Goal: Navigation & Orientation: Find specific page/section

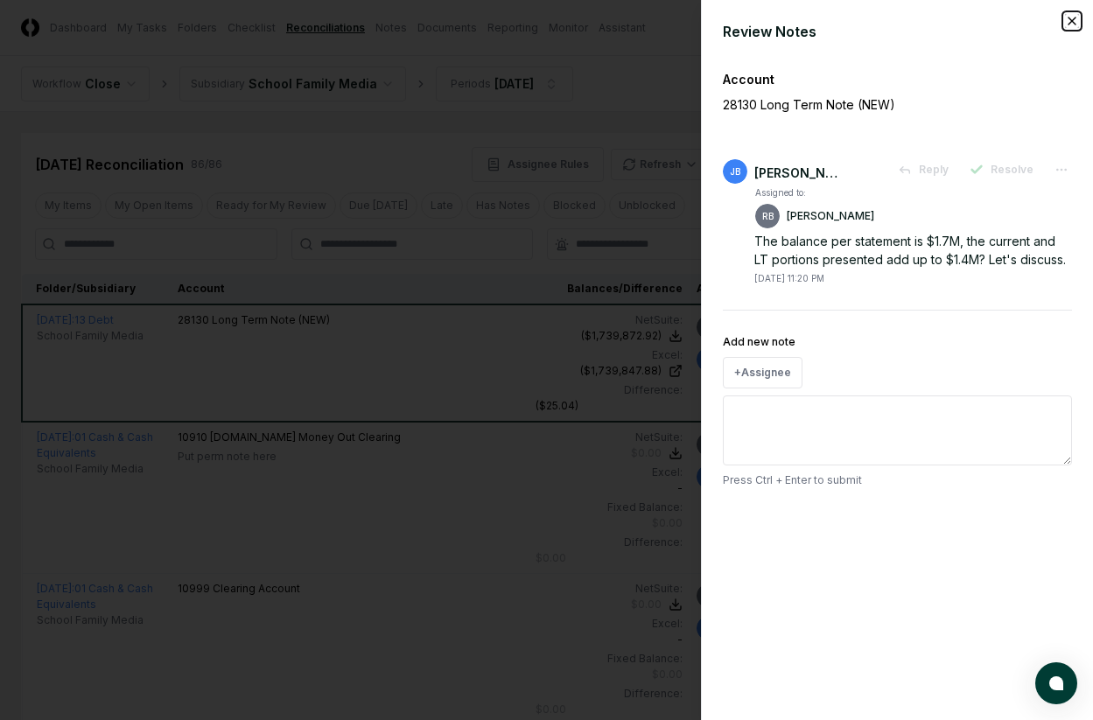
click at [1067, 18] on icon "button" at bounding box center [1072, 21] width 14 height 14
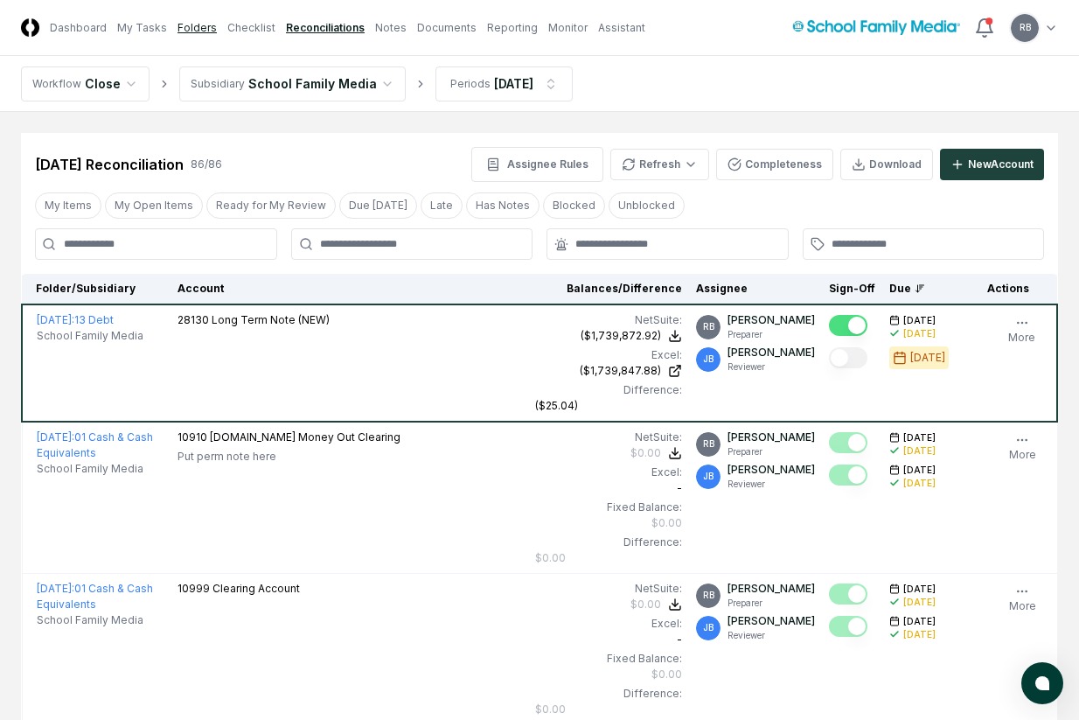
click at [190, 27] on link "Folders" at bounding box center [197, 28] width 39 height 16
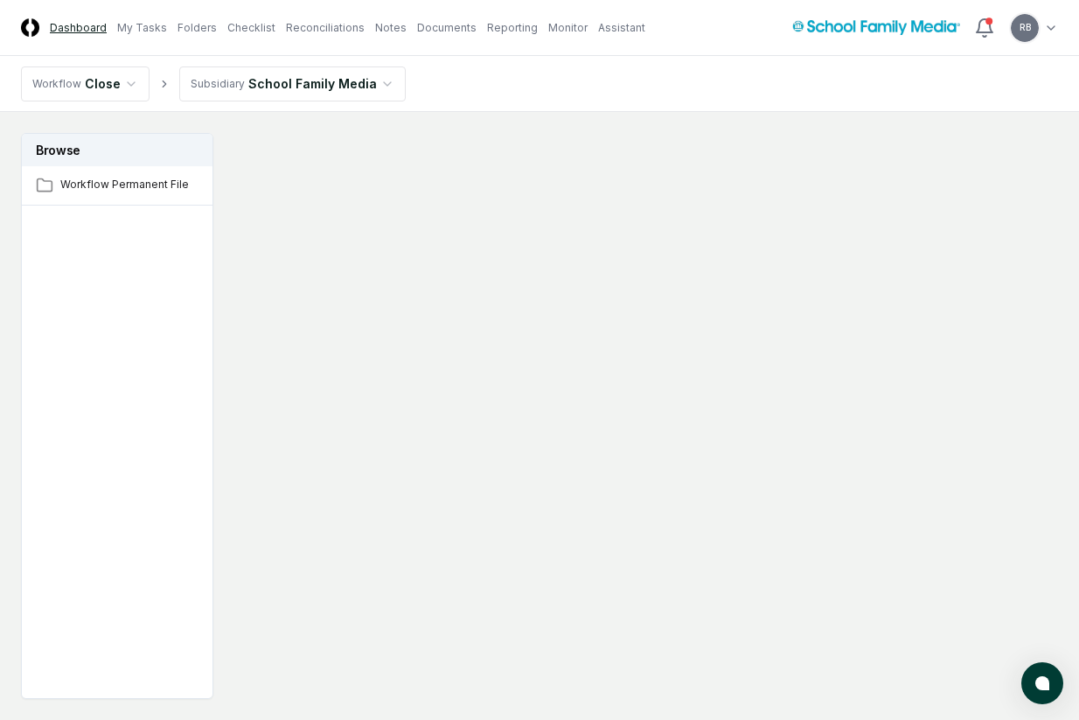
click at [90, 33] on link "Dashboard" at bounding box center [78, 28] width 57 height 16
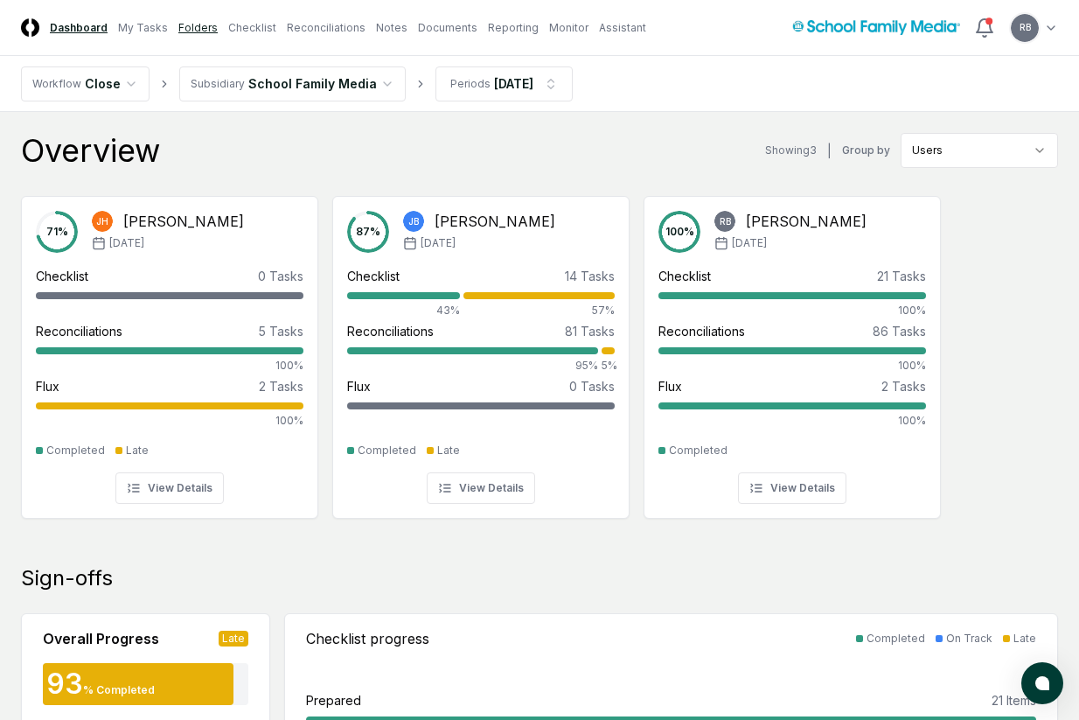
click at [179, 27] on link "Folders" at bounding box center [197, 28] width 39 height 16
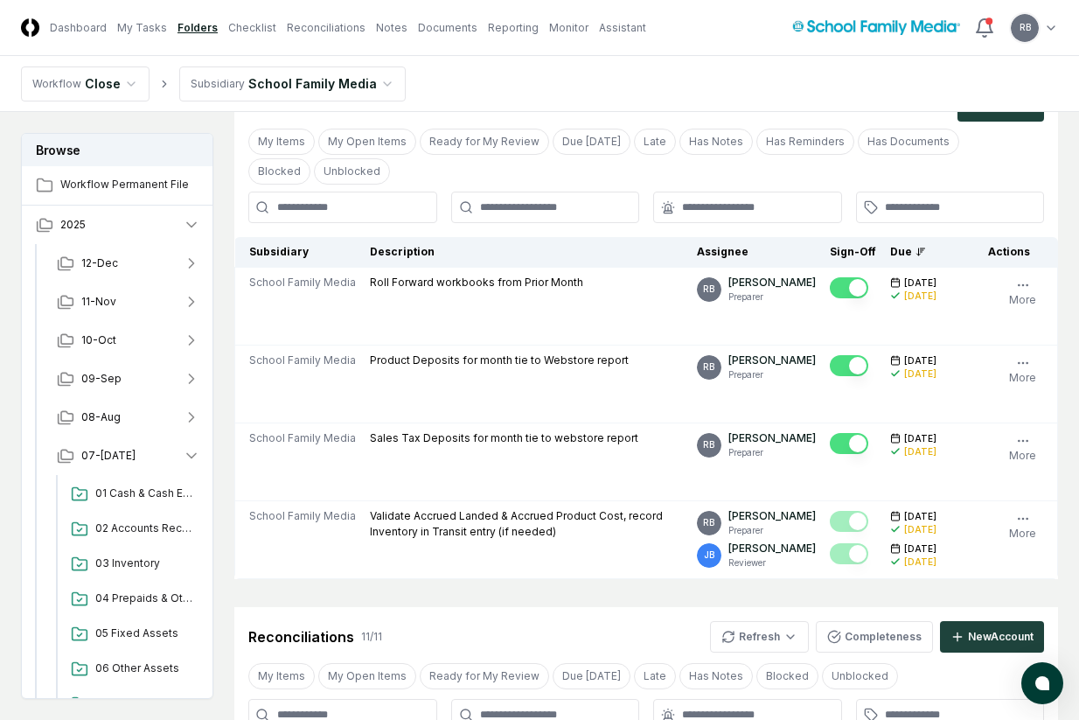
scroll to position [175, 0]
click at [135, 492] on span "01 Cash & Cash Equivalents" at bounding box center [144, 493] width 98 height 16
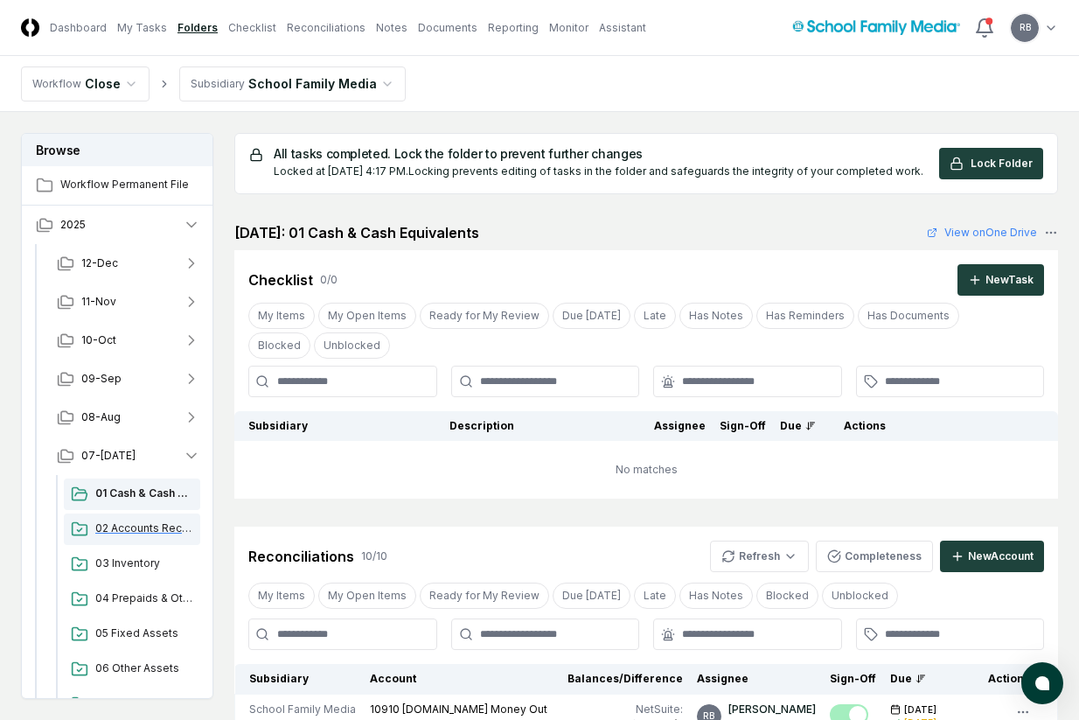
click at [128, 521] on span "02 Accounts Receivable" at bounding box center [144, 528] width 98 height 16
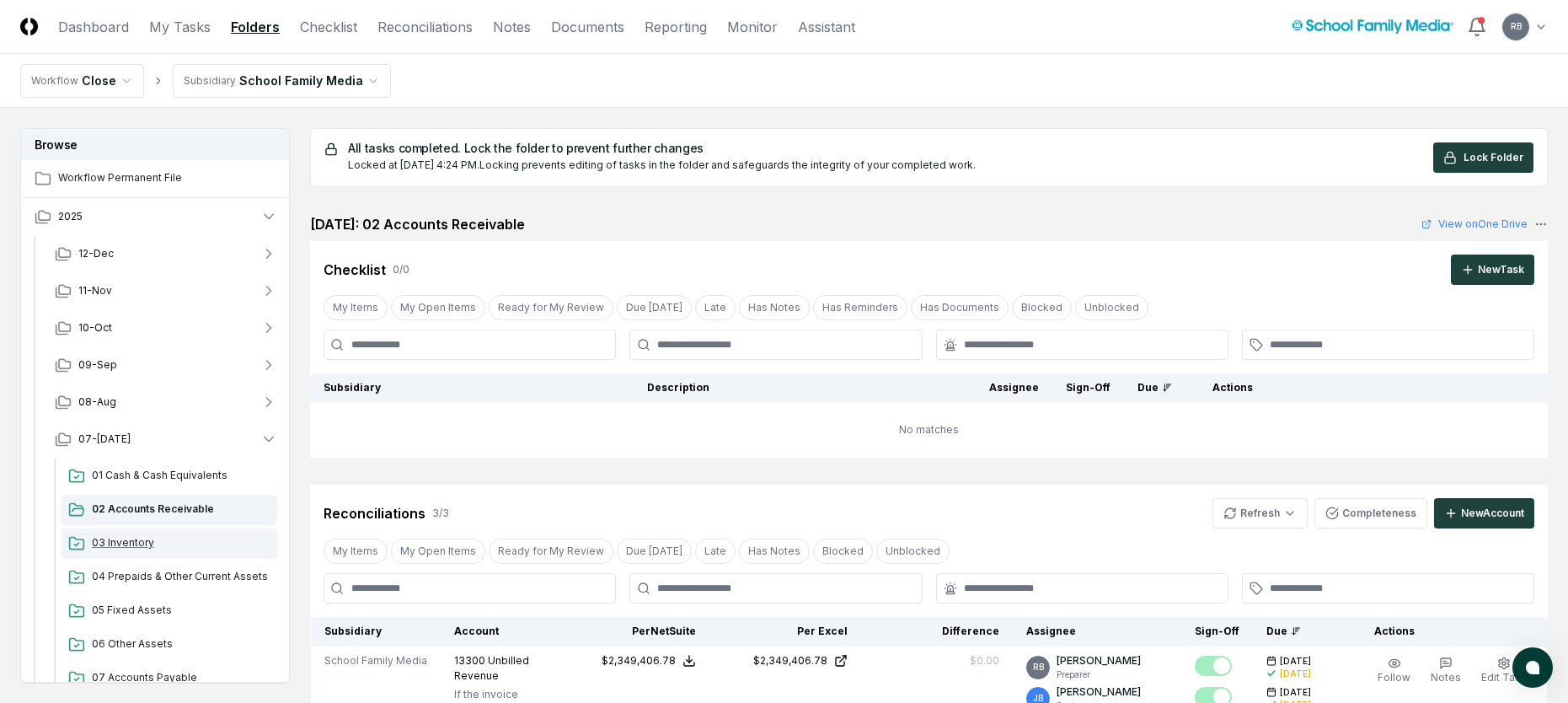
click at [135, 534] on span "03 Inventory" at bounding box center [180, 542] width 178 height 15
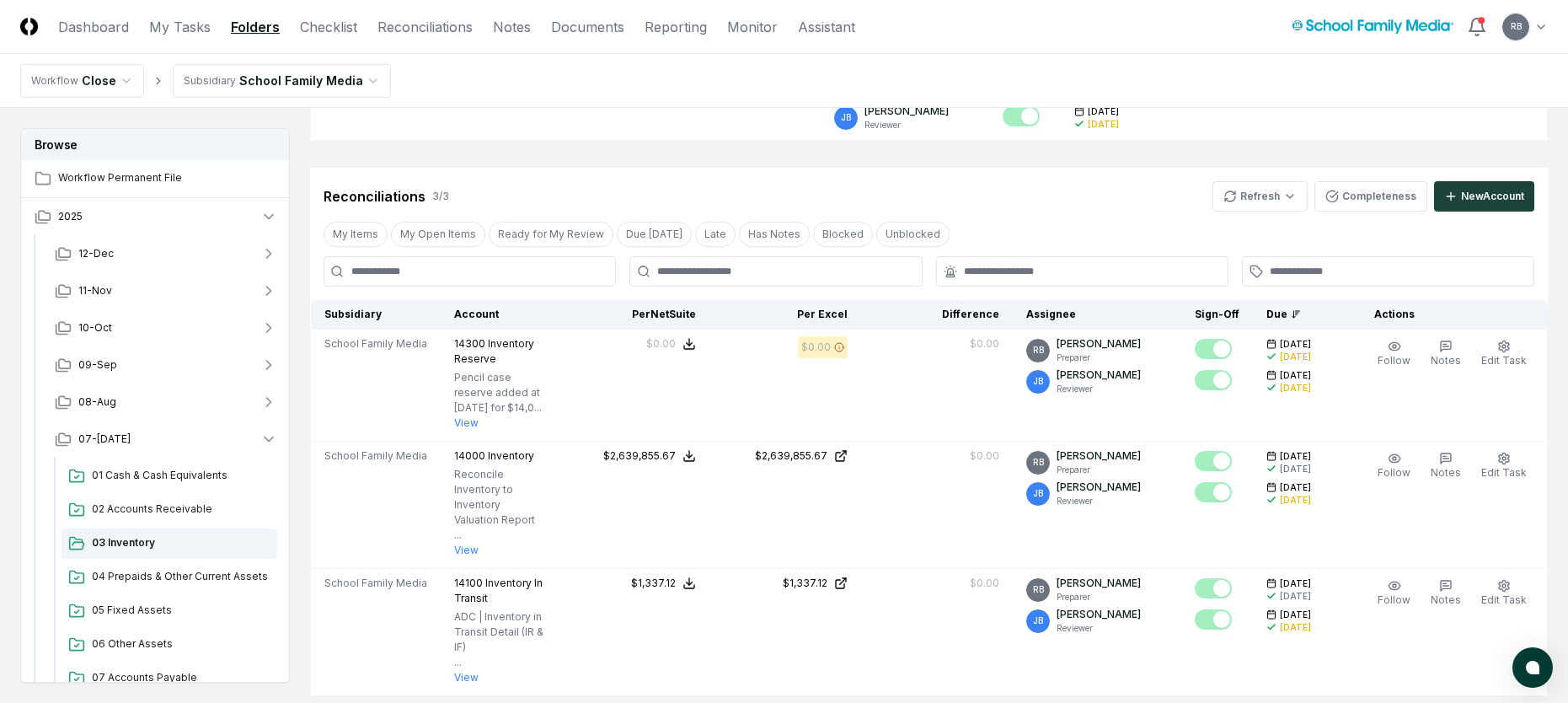
scroll to position [624, 0]
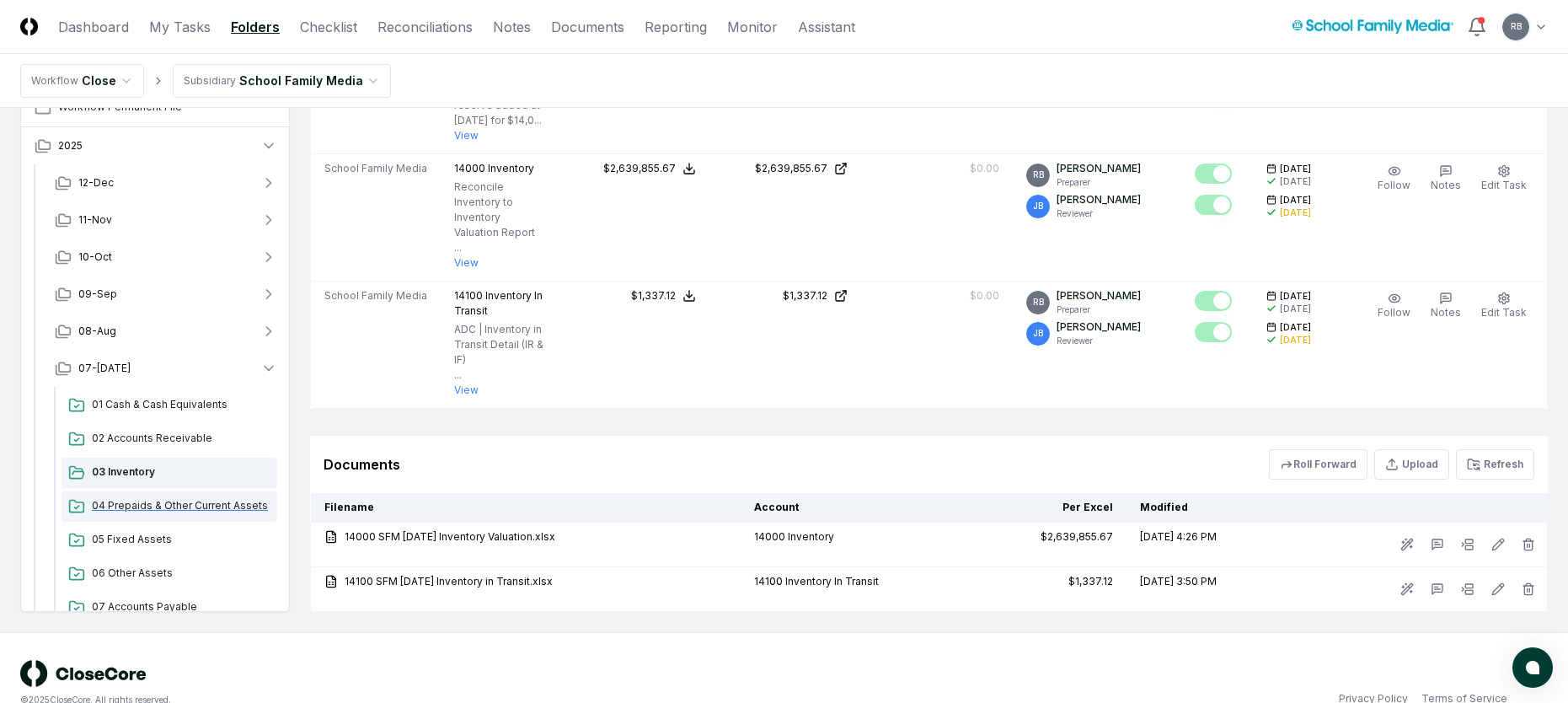
click at [120, 498] on span "04 Prepaids & Other Current Assets" at bounding box center [180, 506] width 178 height 15
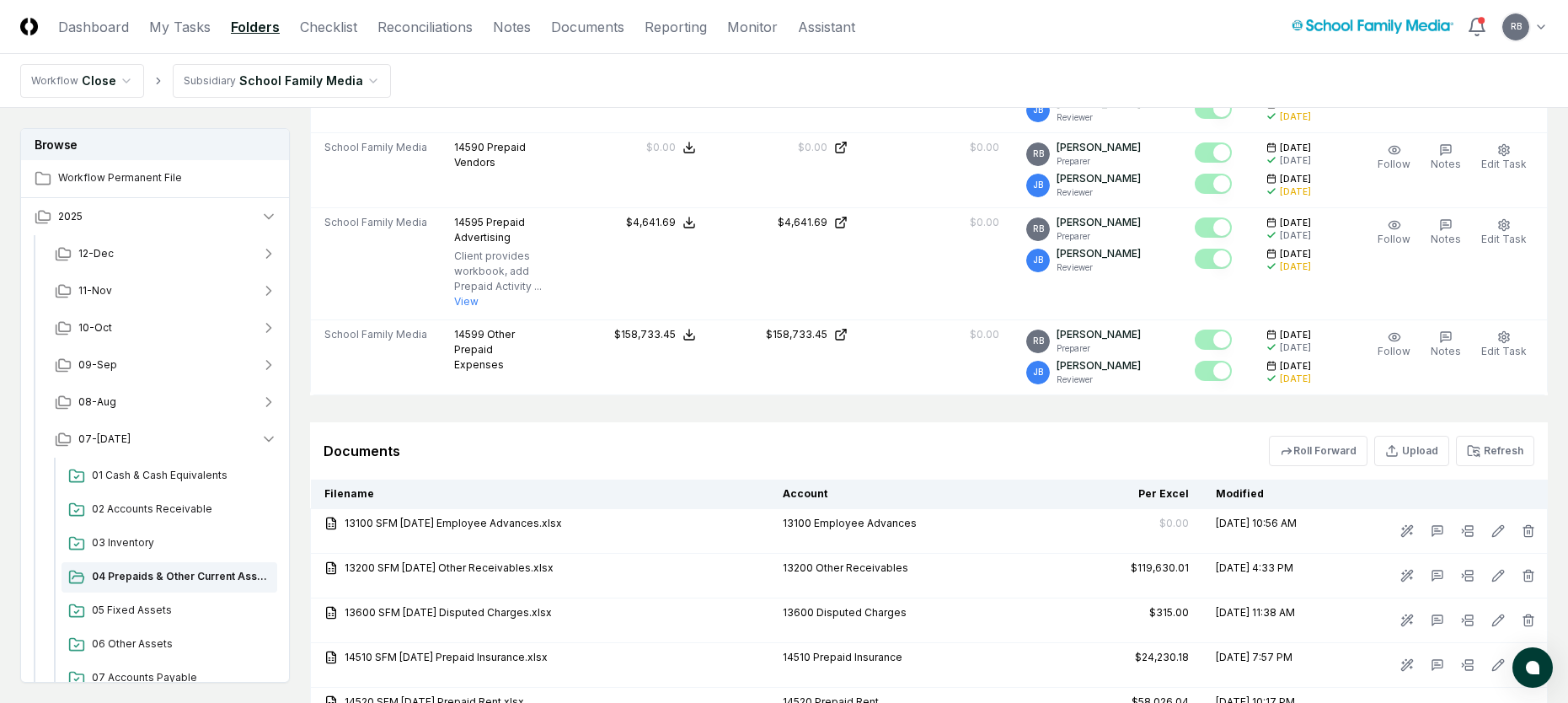
scroll to position [1263, 0]
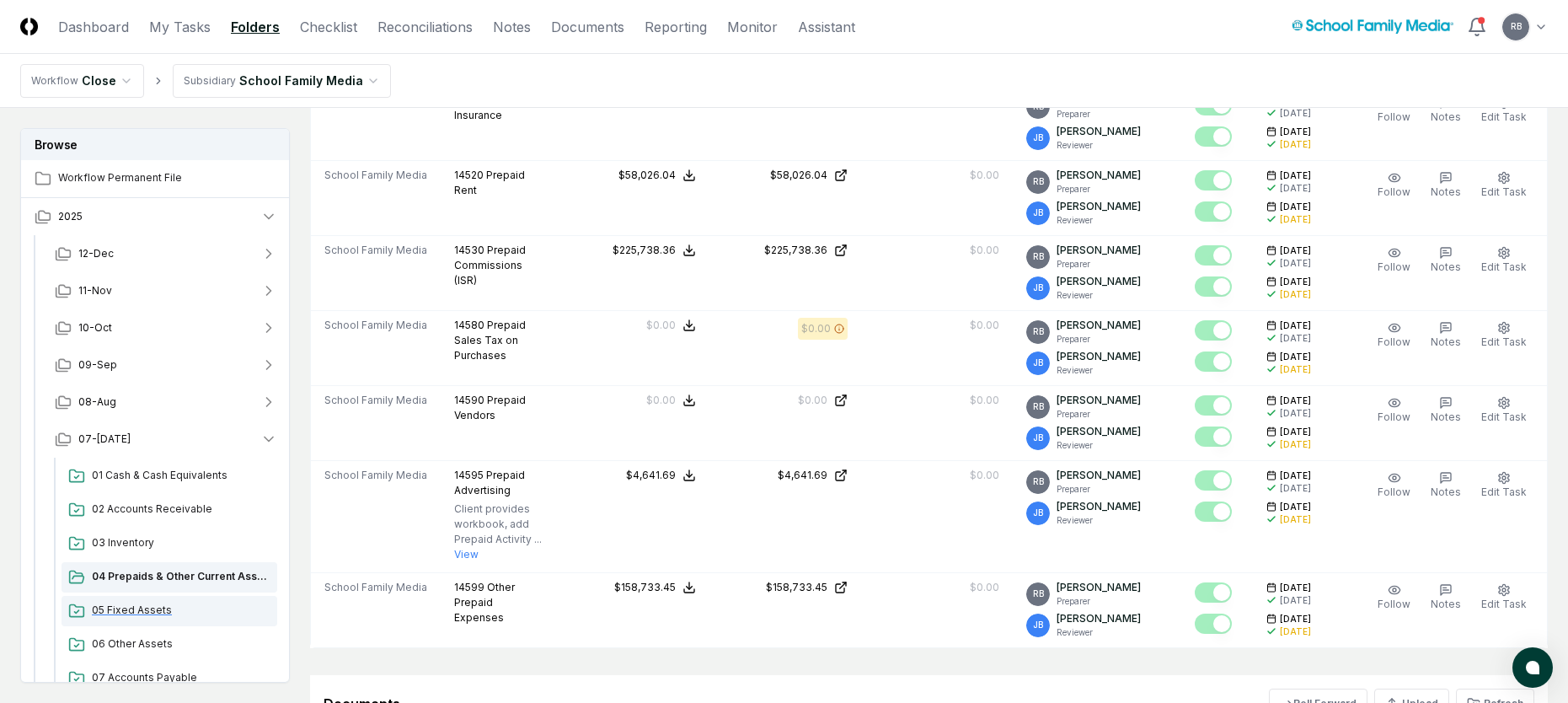
click at [133, 612] on span "05 Fixed Assets" at bounding box center [180, 610] width 178 height 15
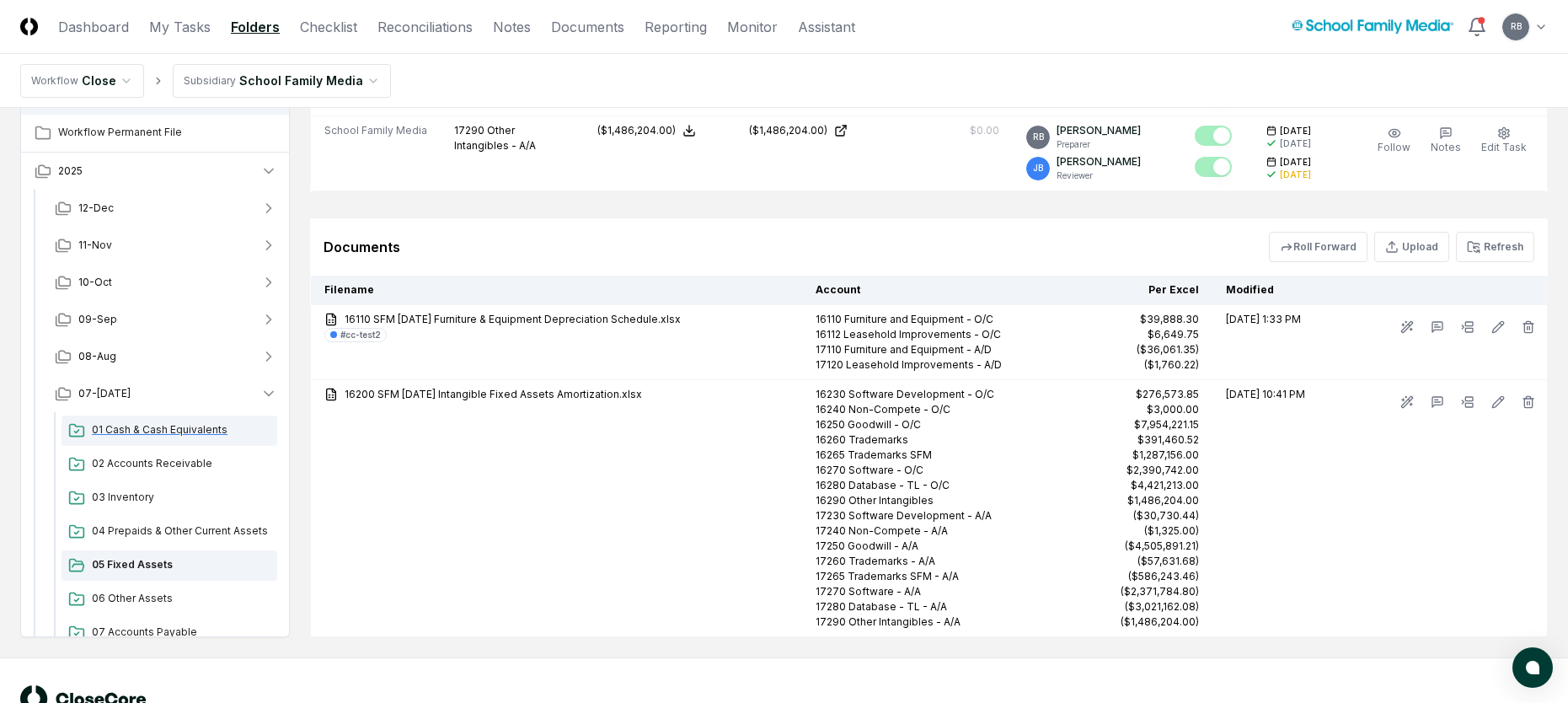
scroll to position [337, 0]
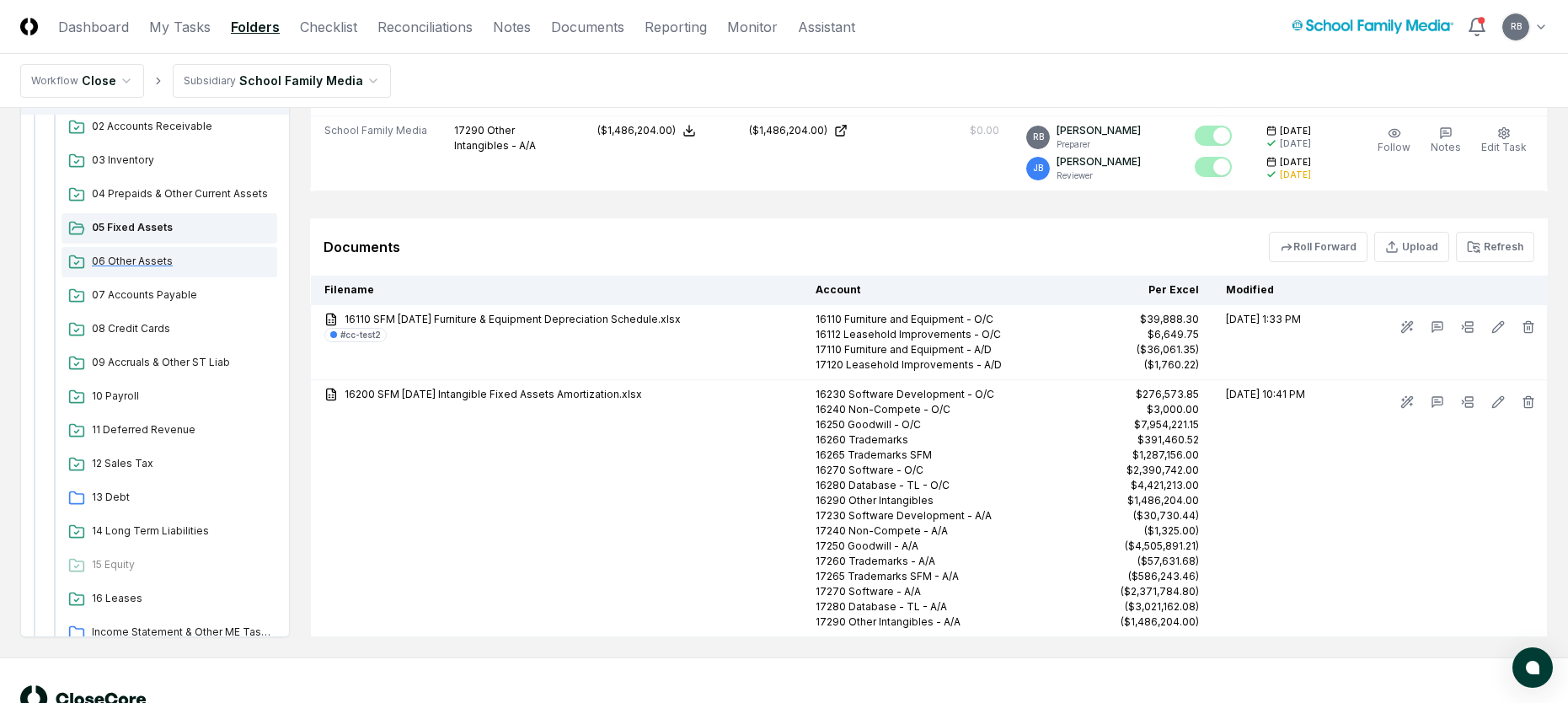
click at [111, 262] on span "06 Other Assets" at bounding box center [180, 261] width 178 height 15
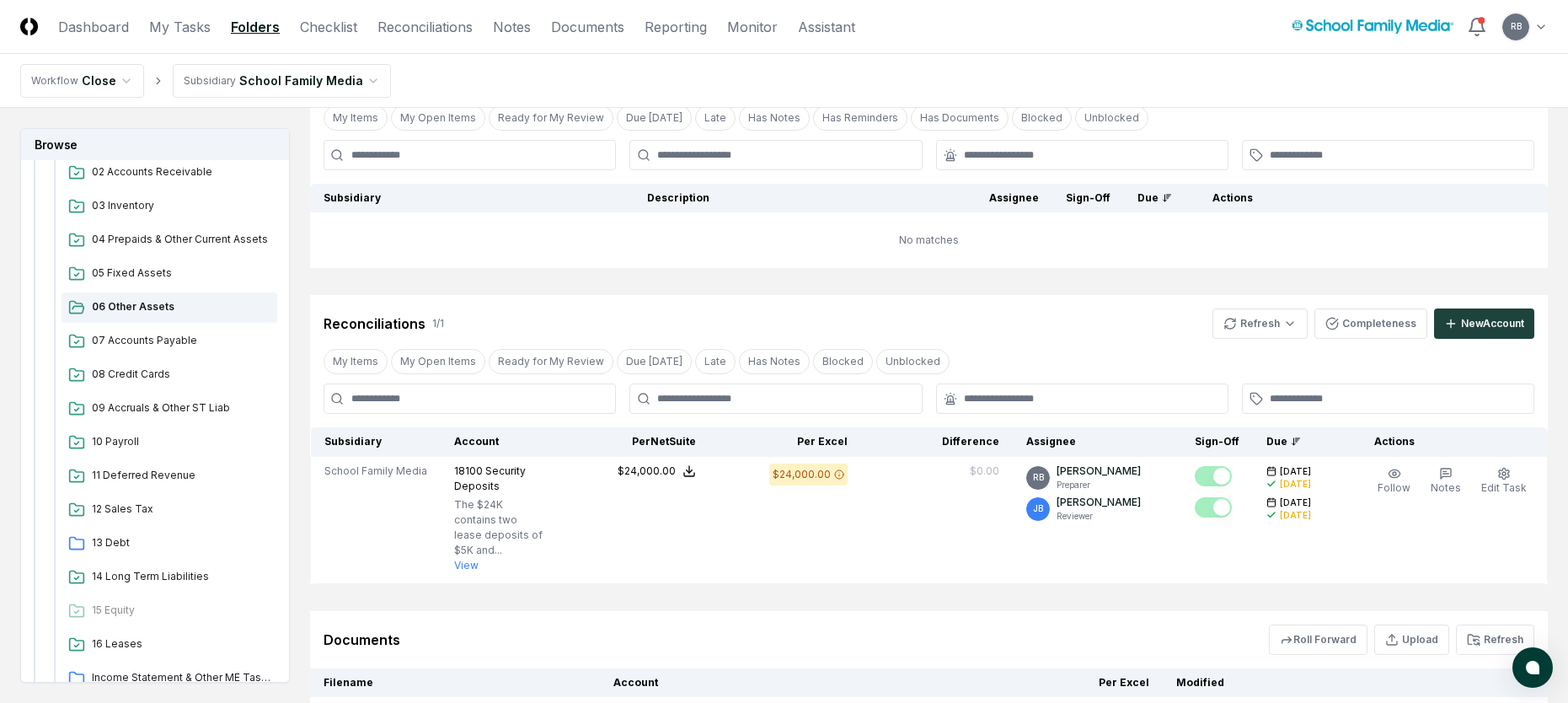
scroll to position [346, 0]
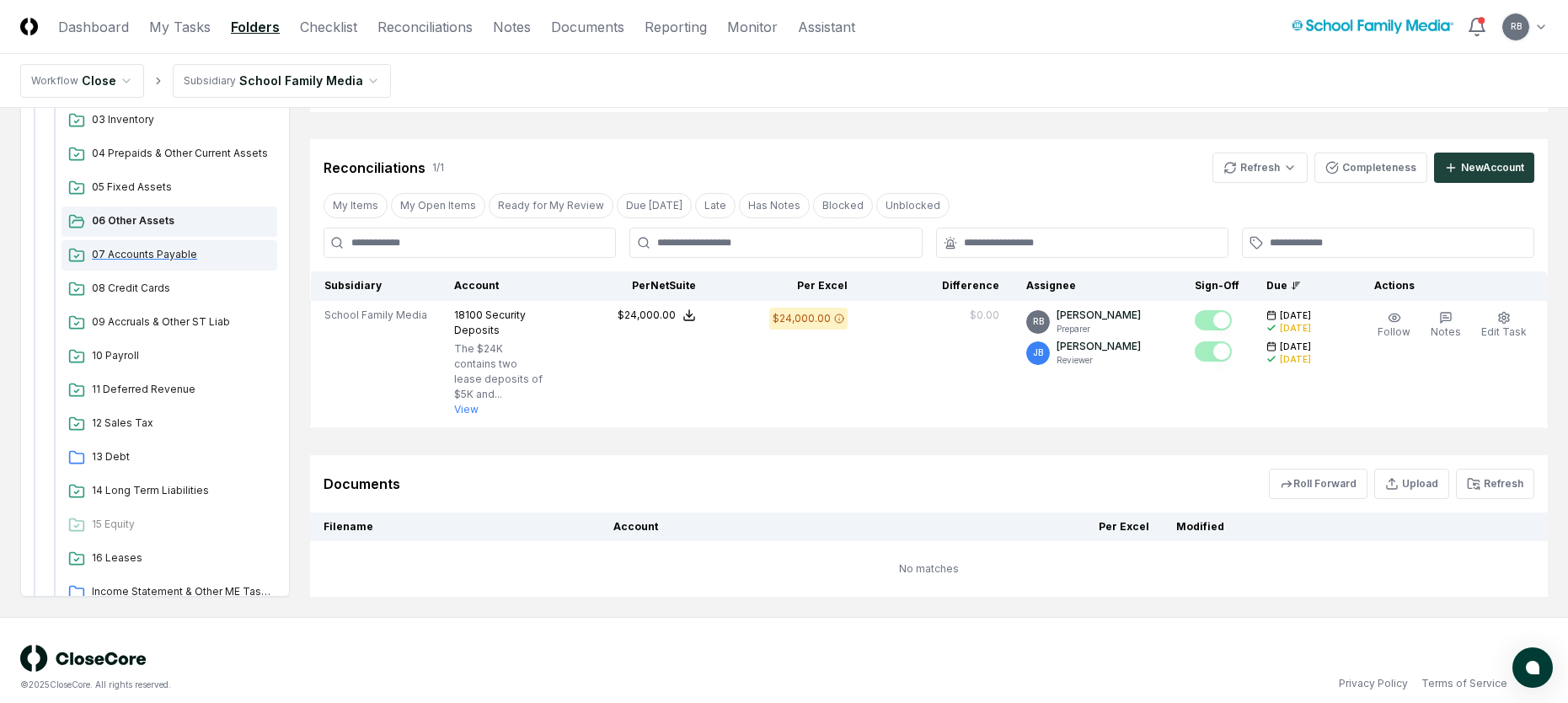
click at [157, 247] on span "07 Accounts Payable" at bounding box center [180, 254] width 178 height 15
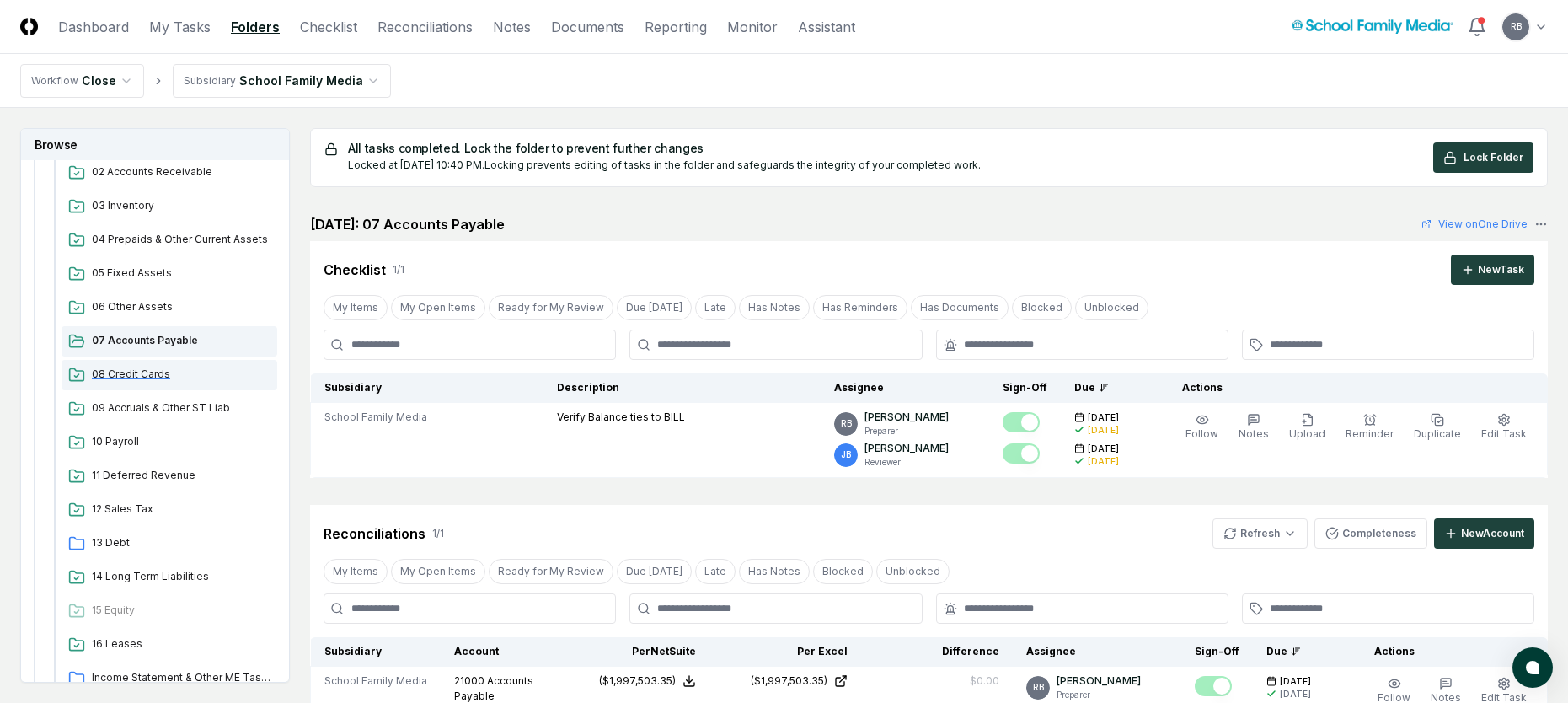
click at [124, 379] on span "08 Credit Cards" at bounding box center [180, 375] width 178 height 15
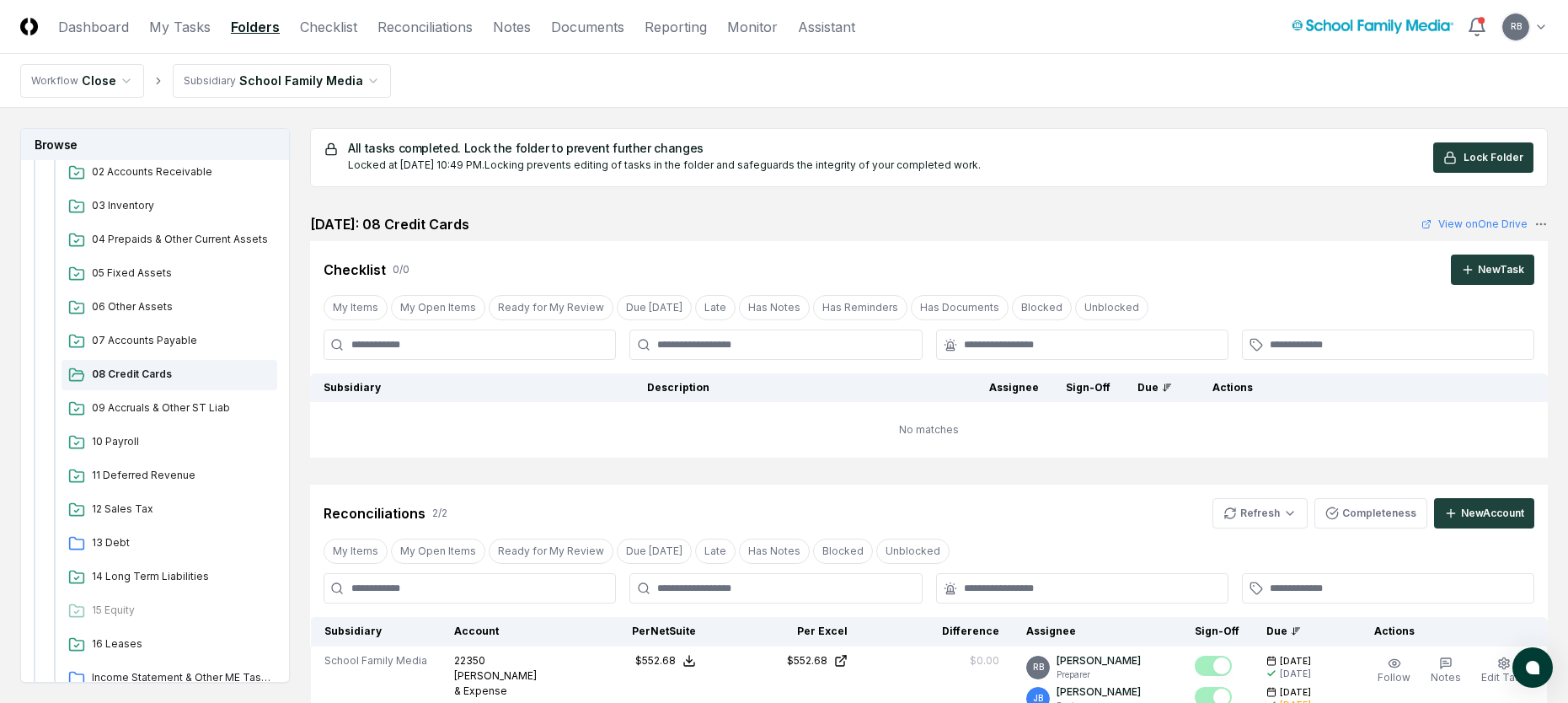
scroll to position [169, 0]
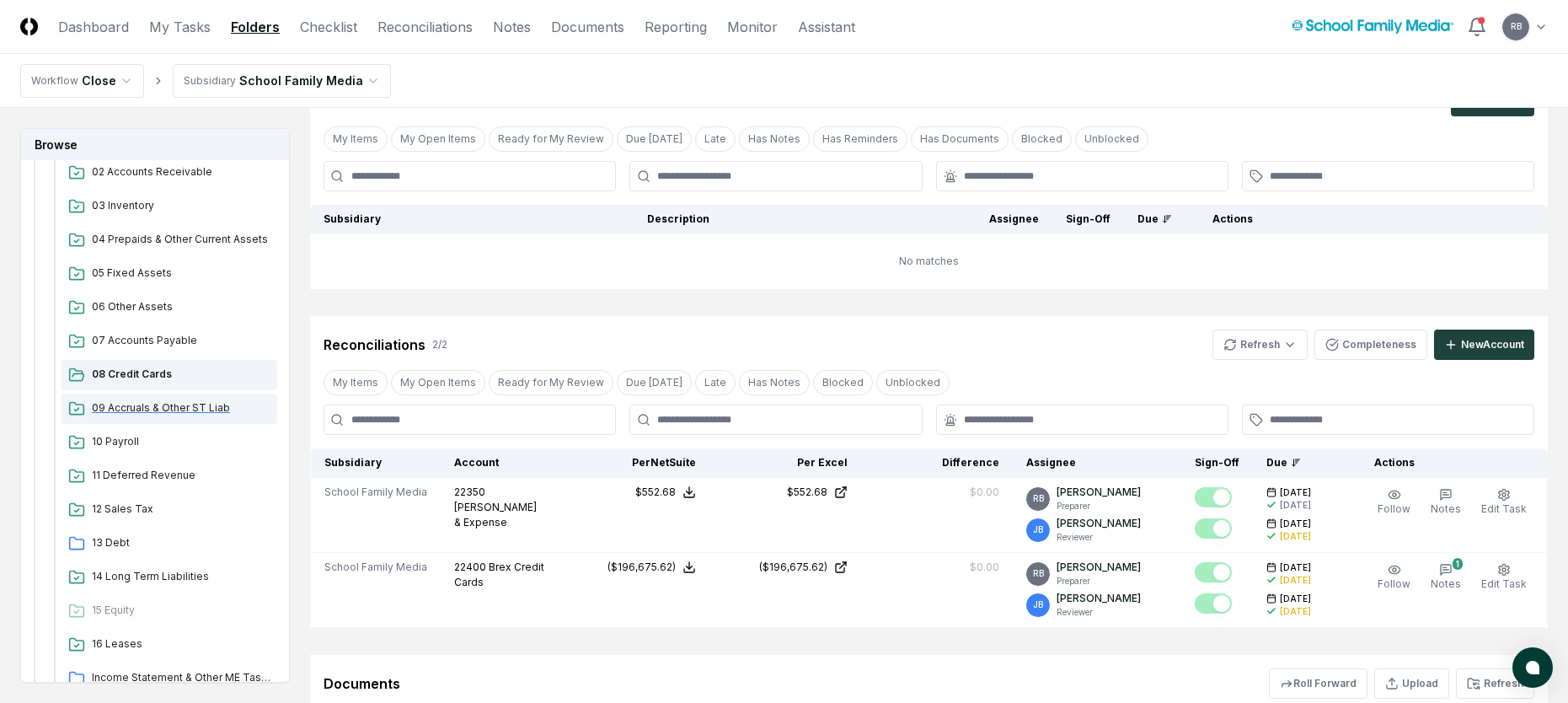
click at [128, 414] on span "09 Accruals & Other ST Liab" at bounding box center [180, 408] width 178 height 15
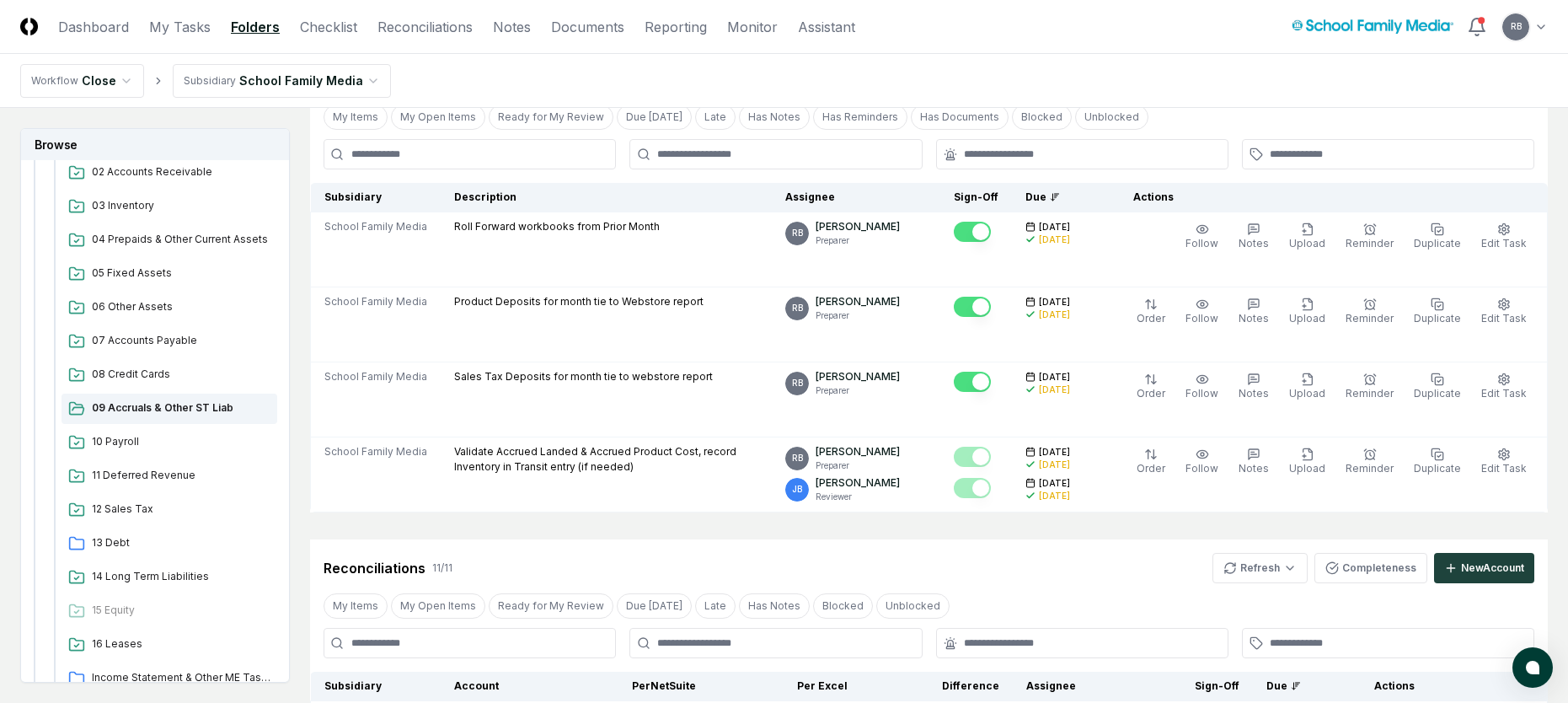
scroll to position [84, 0]
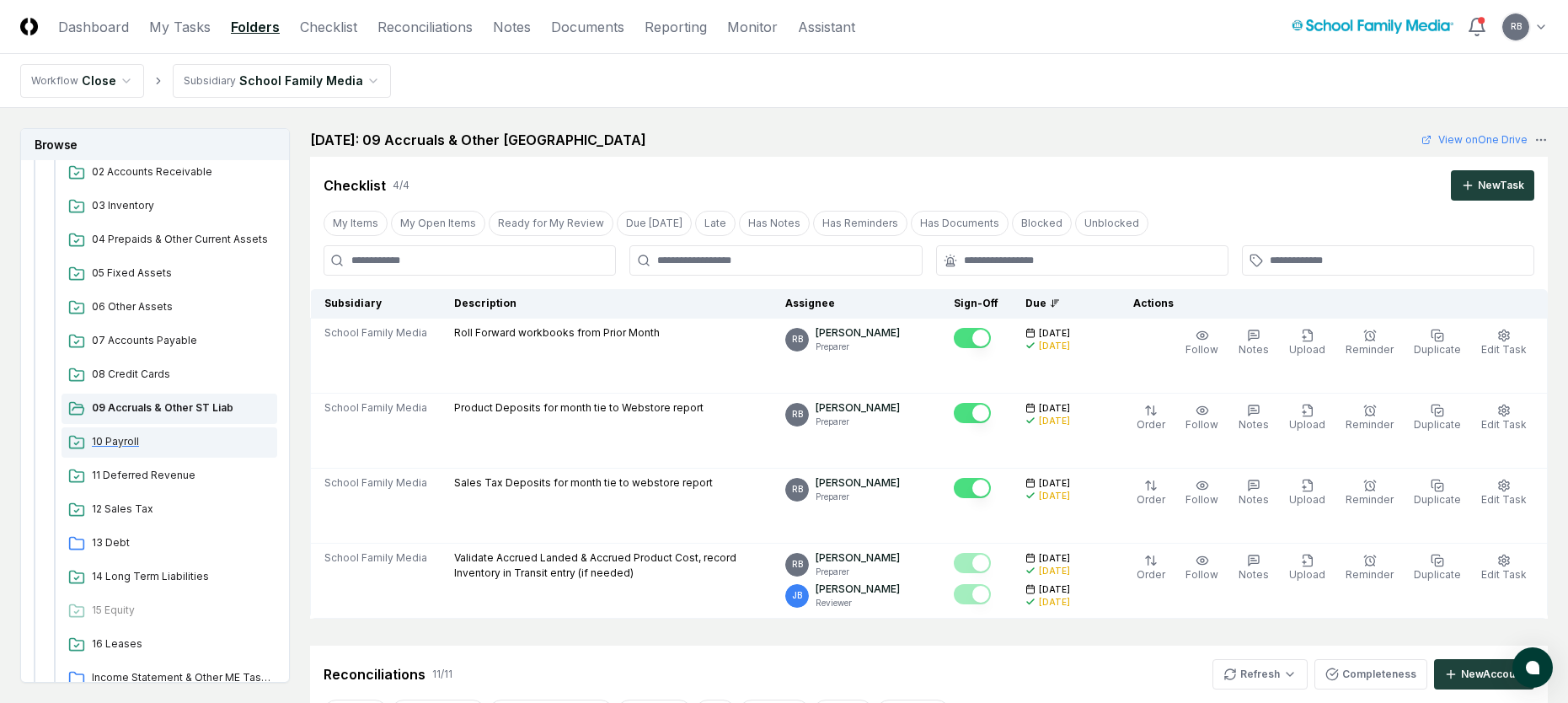
click at [117, 441] on span "10 Payroll" at bounding box center [180, 442] width 178 height 15
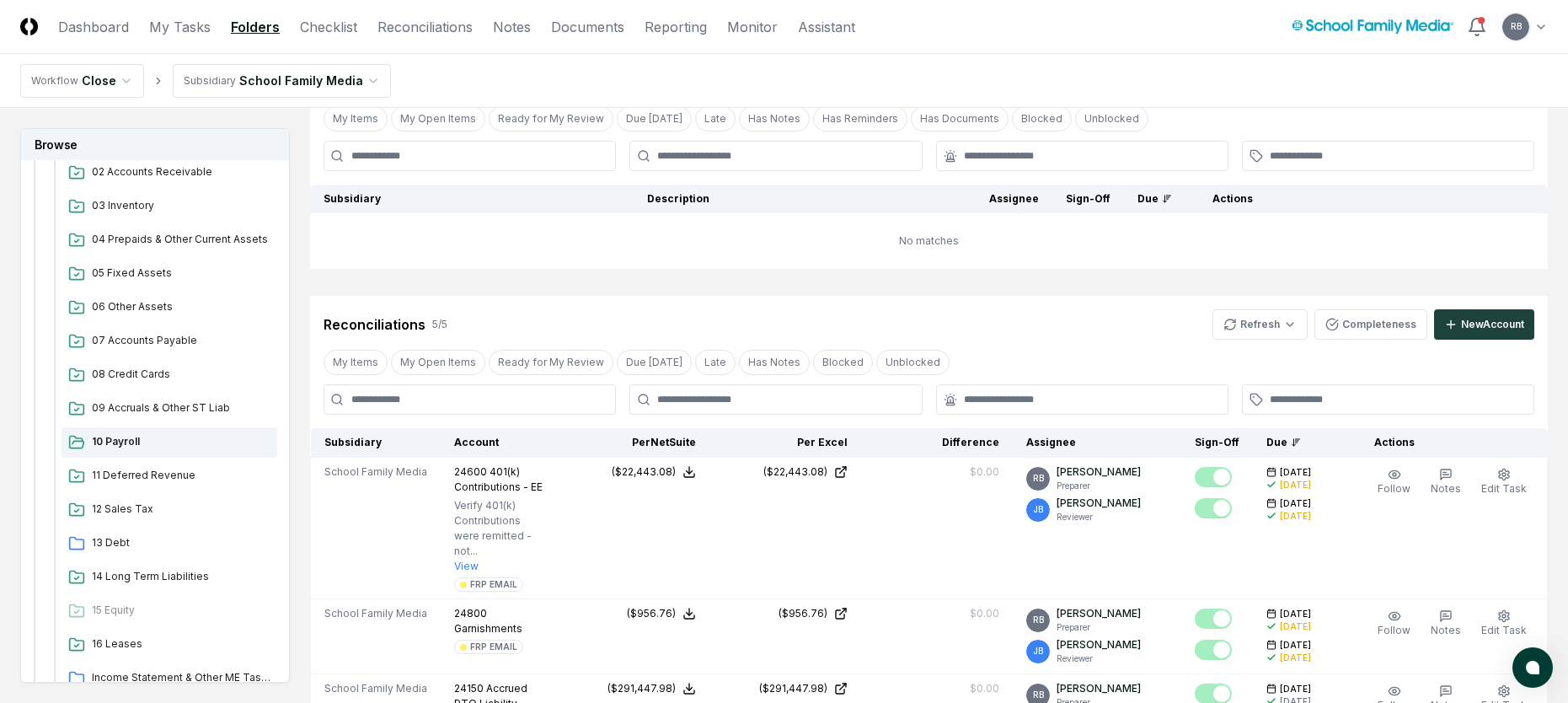
scroll to position [188, 0]
click at [148, 474] on span "11 Deferred Revenue" at bounding box center [180, 475] width 178 height 15
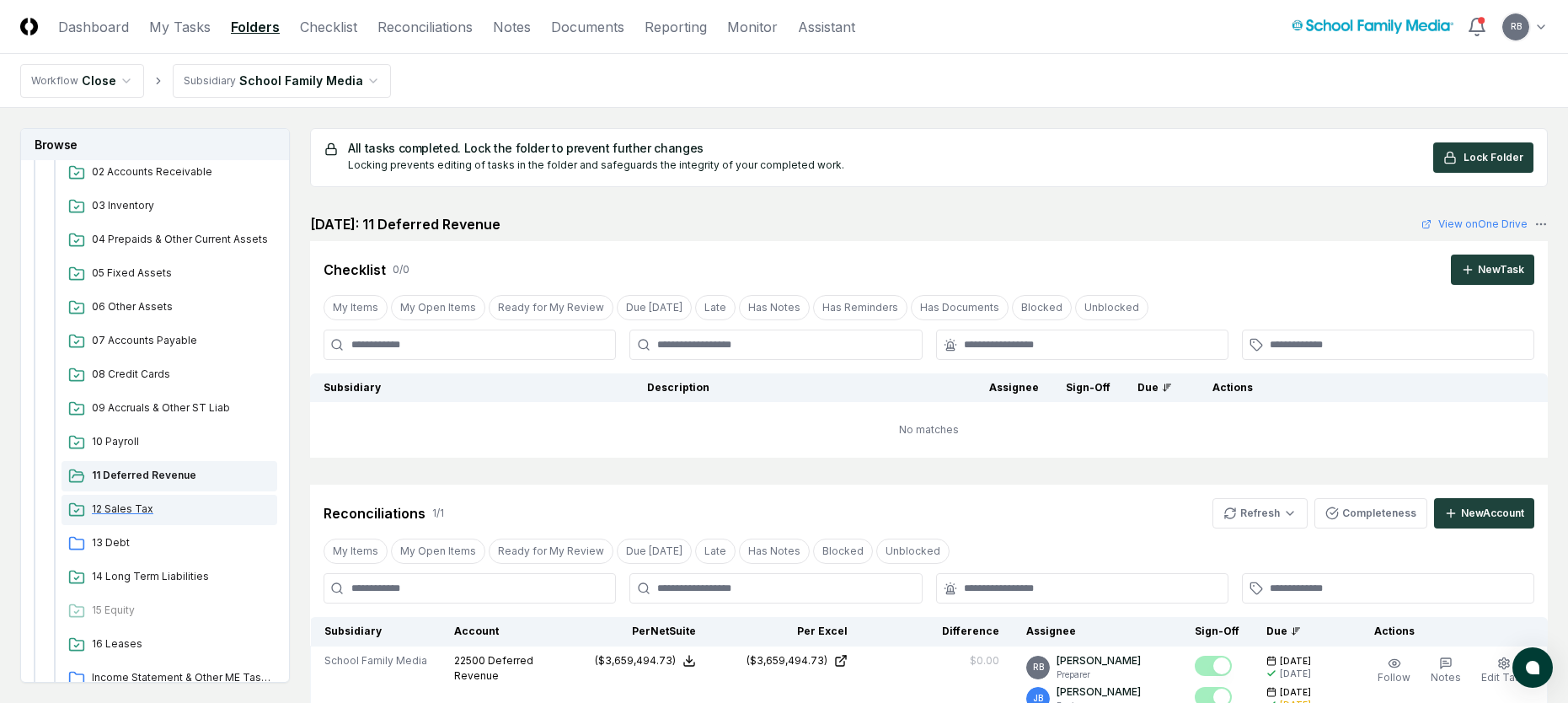
click at [118, 510] on span "12 Sales Tax" at bounding box center [180, 508] width 178 height 15
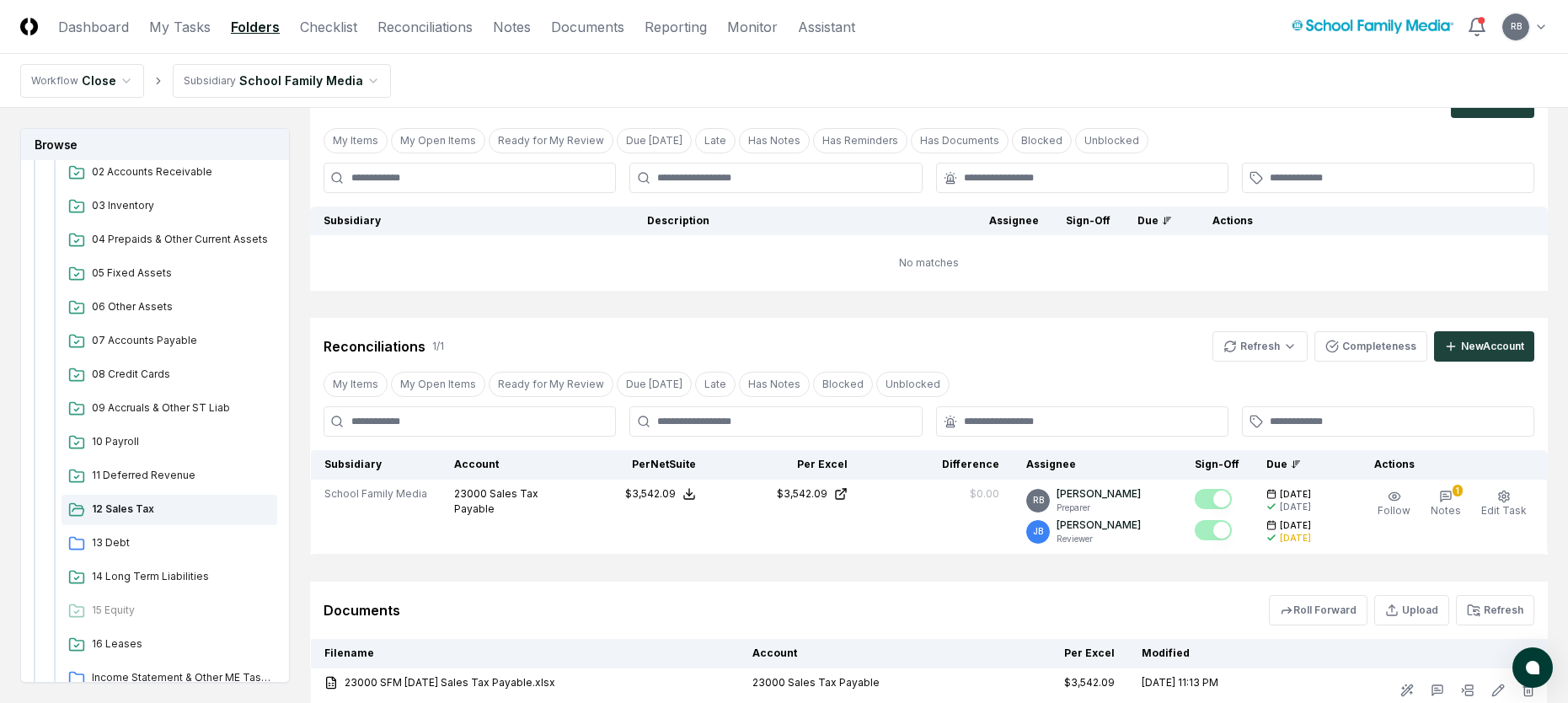
scroll to position [169, 0]
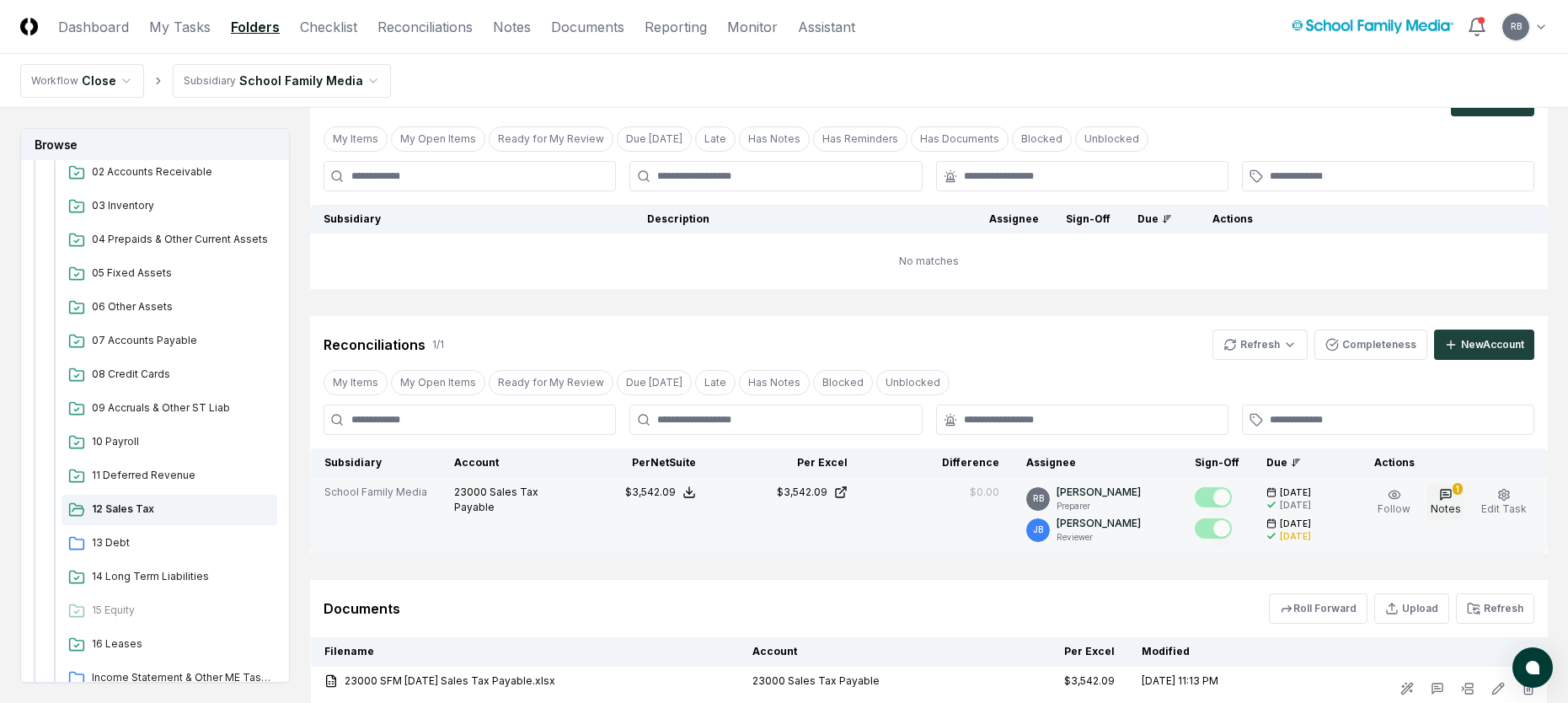
click at [1052, 497] on icon "button" at bounding box center [1446, 494] width 10 height 10
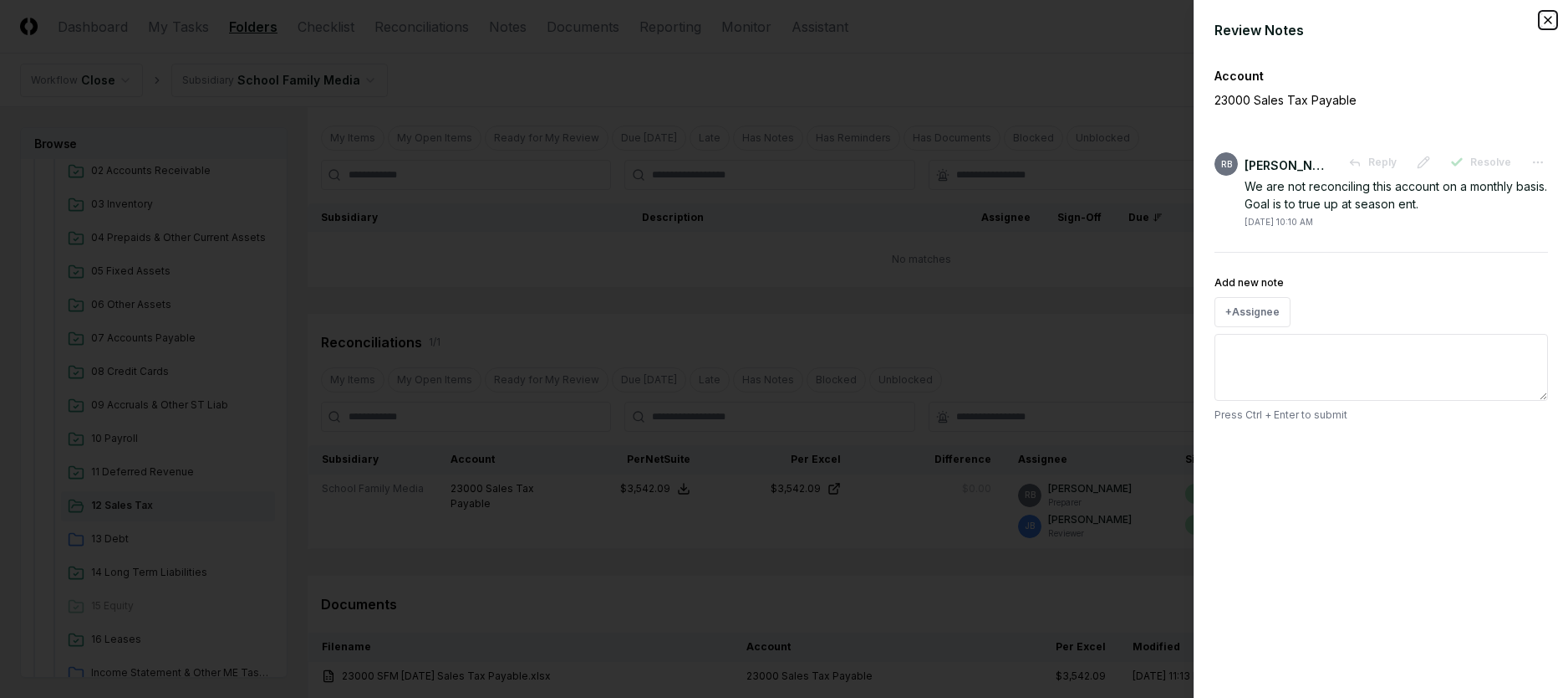
click at [1043, 16] on icon "button" at bounding box center [1548, 20] width 13 height 13
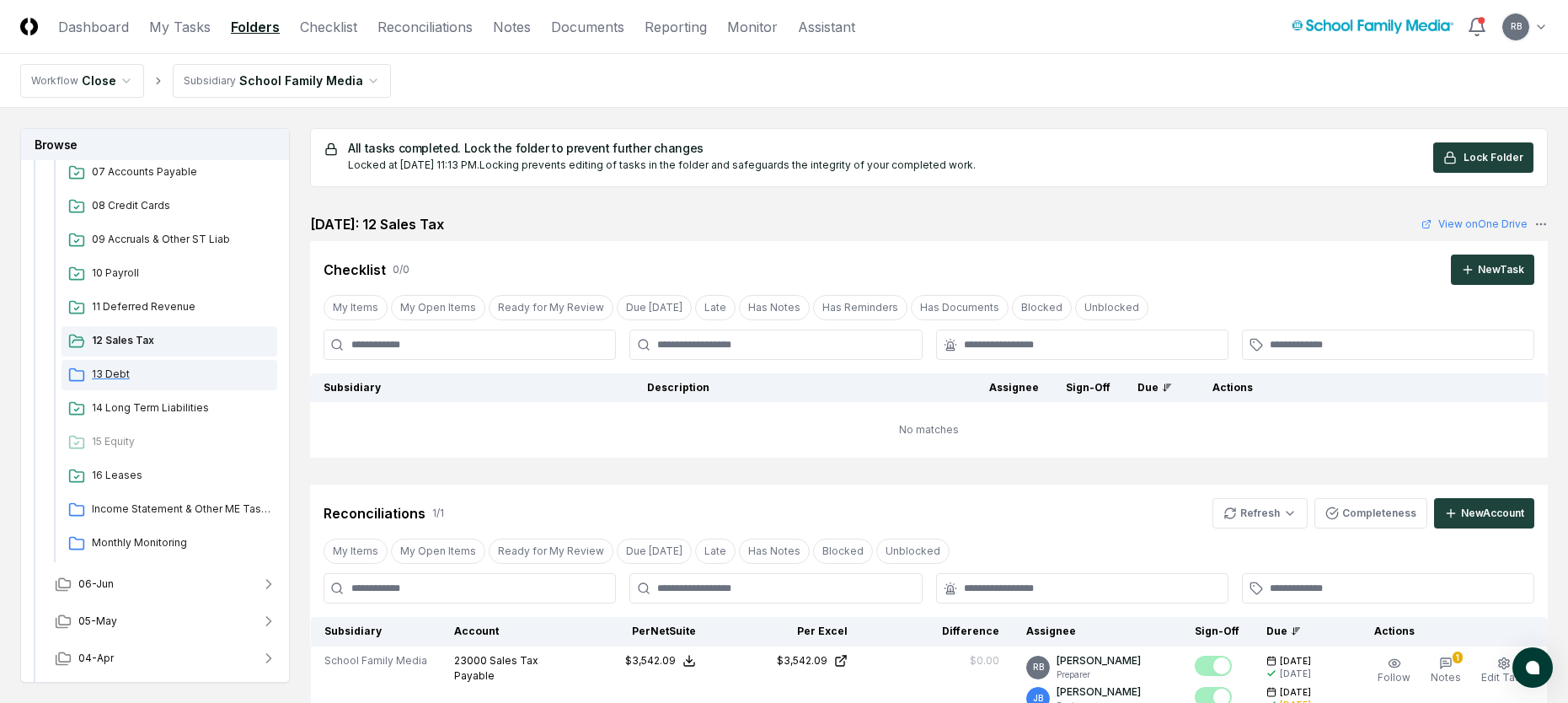
click at [113, 377] on span "13 Debt" at bounding box center [180, 375] width 178 height 15
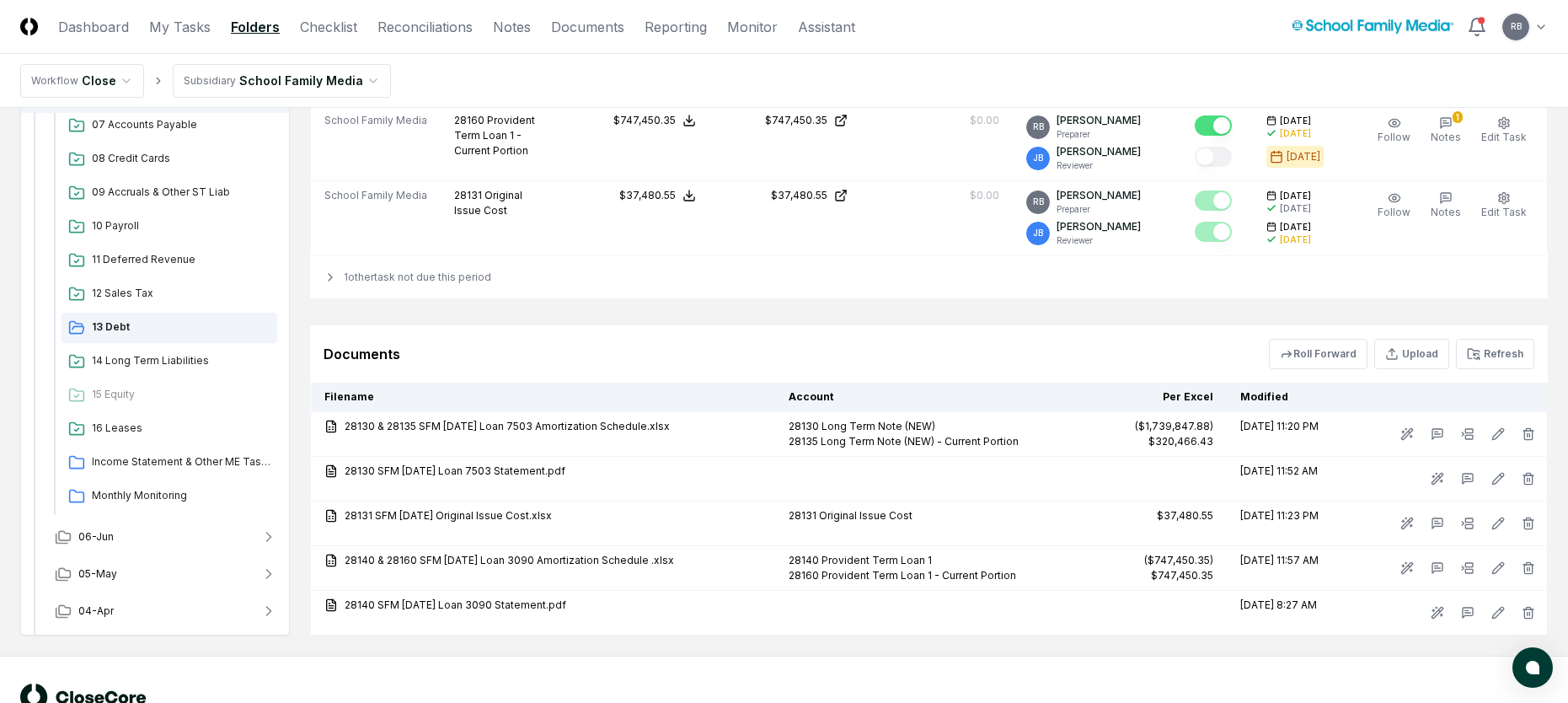
scroll to position [843, 0]
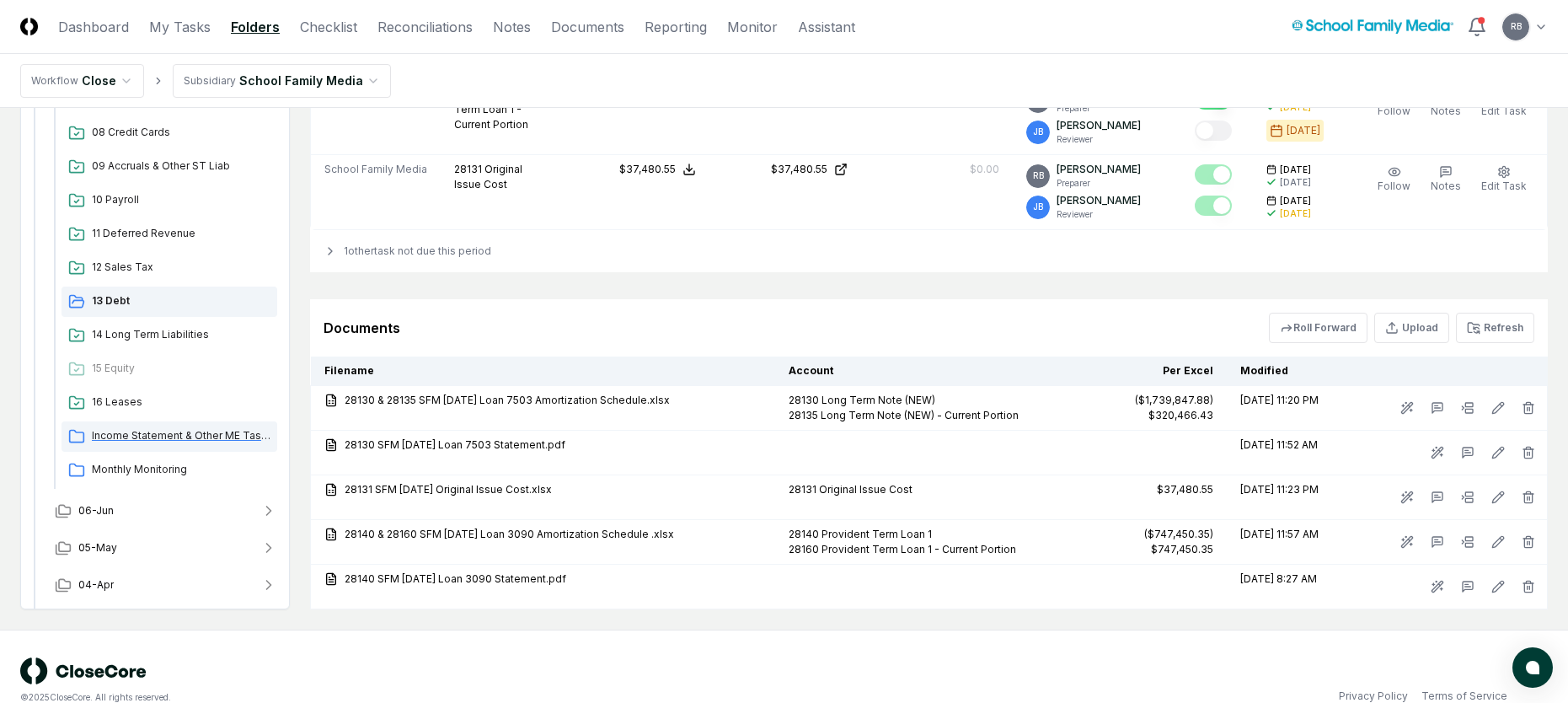
click at [172, 434] on span "Income Statement & Other ME Tasks" at bounding box center [180, 435] width 178 height 15
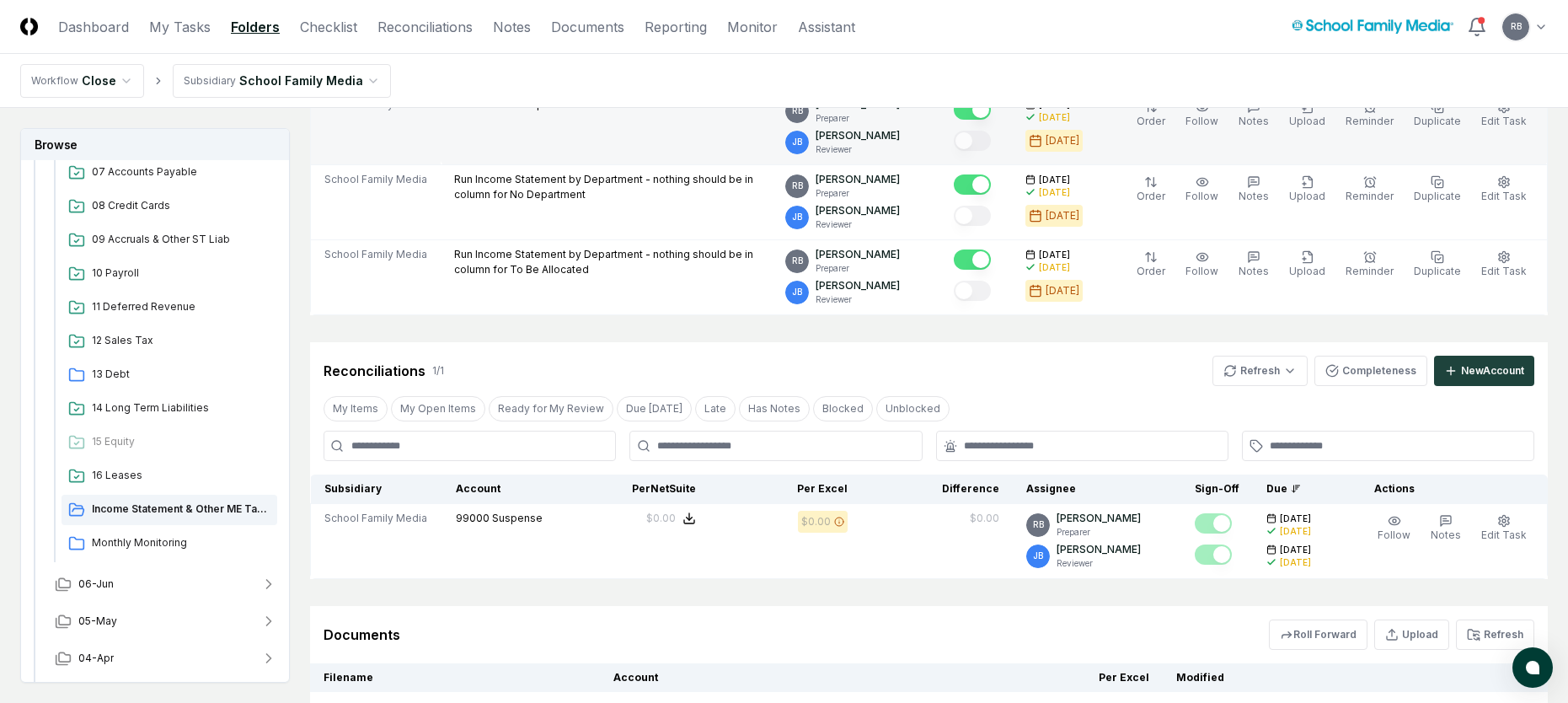
scroll to position [84, 0]
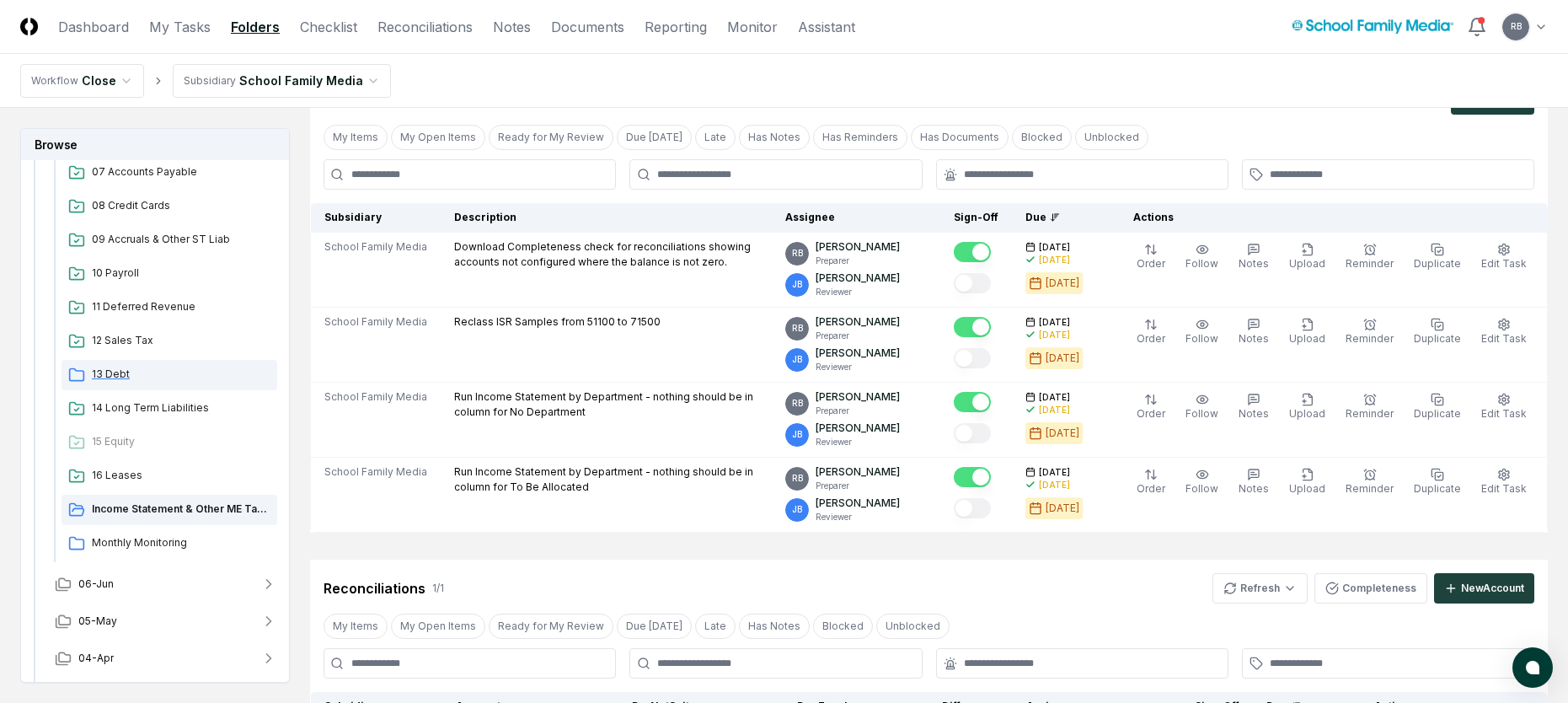
click at [113, 372] on span "13 Debt" at bounding box center [180, 375] width 178 height 15
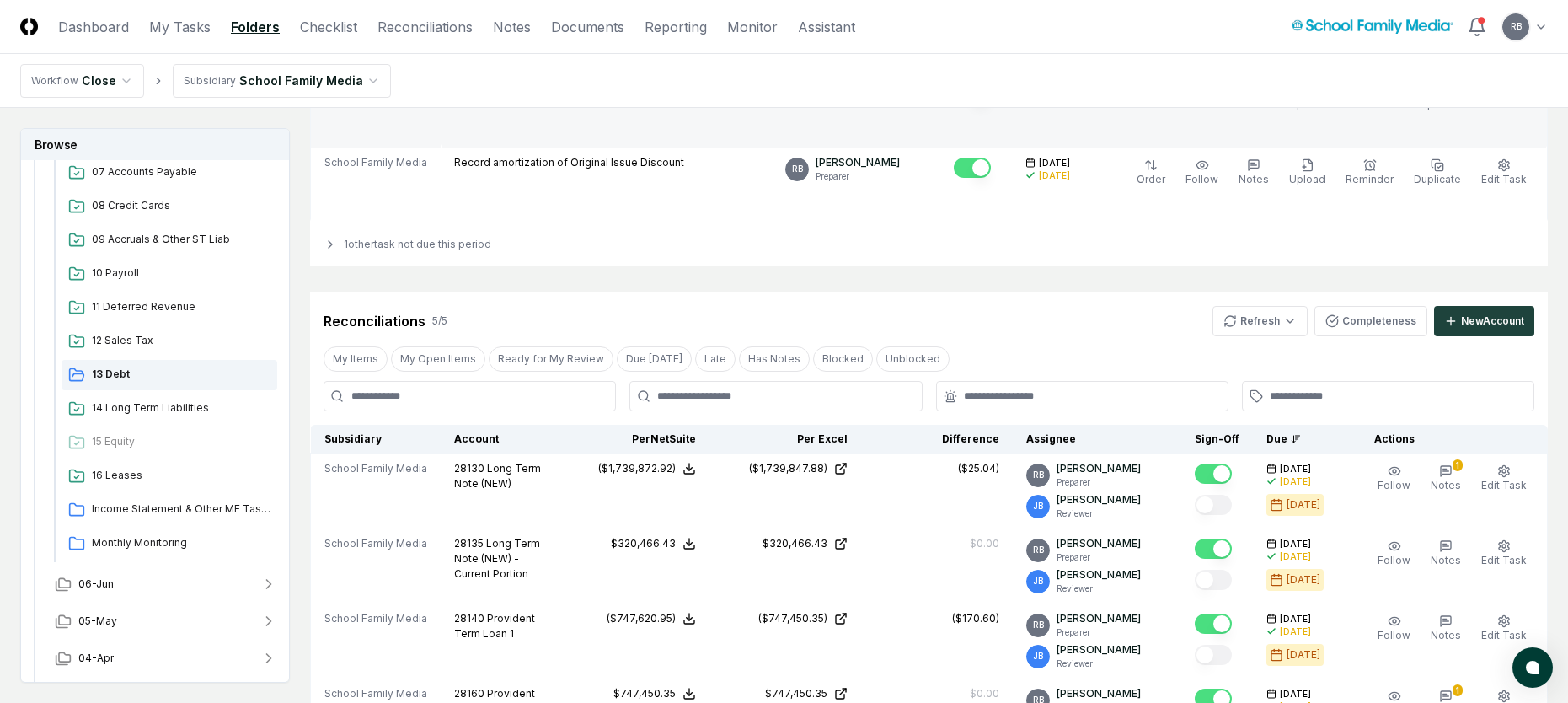
scroll to position [337, 0]
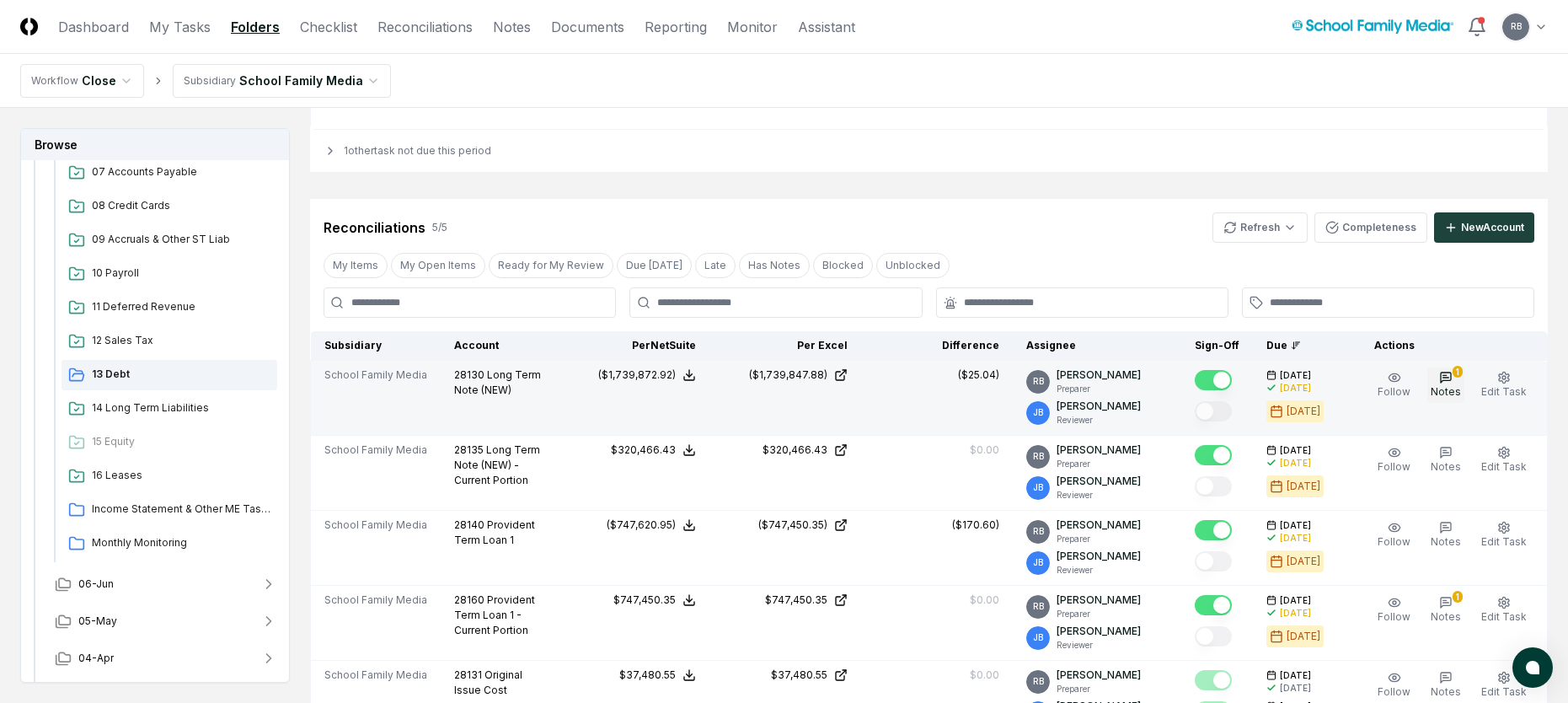
click at [1052, 375] on div "1" at bounding box center [1457, 372] width 10 height 12
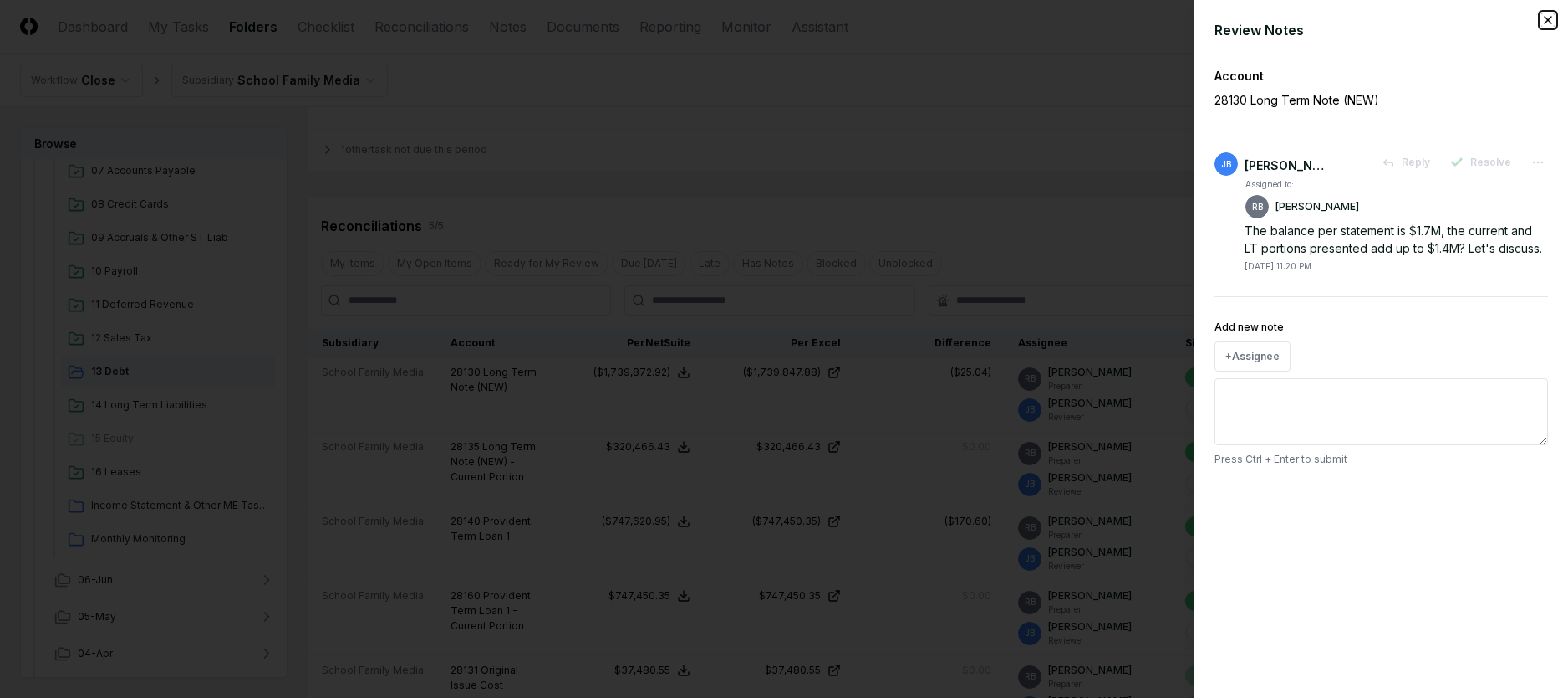
click at [1043, 14] on icon "button" at bounding box center [1548, 20] width 13 height 13
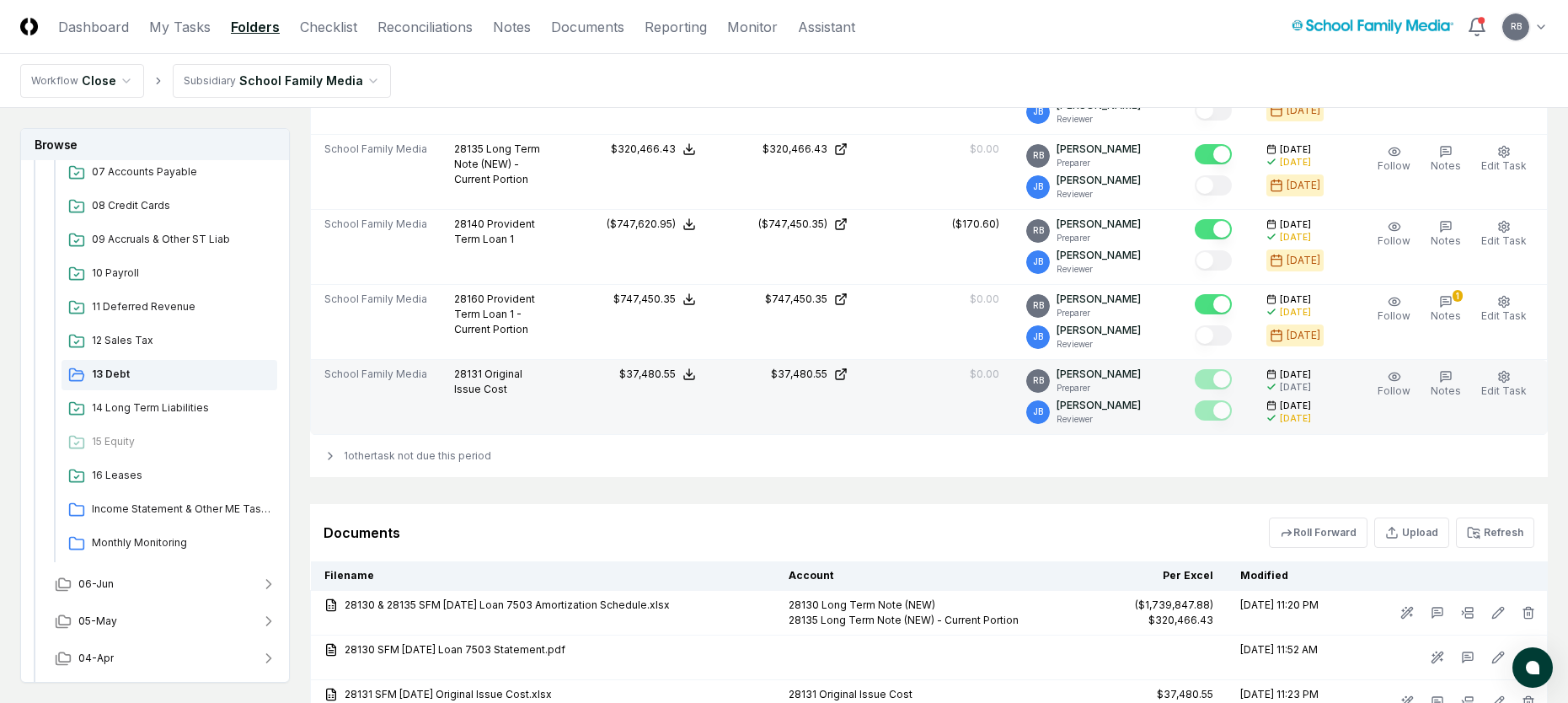
scroll to position [871, 0]
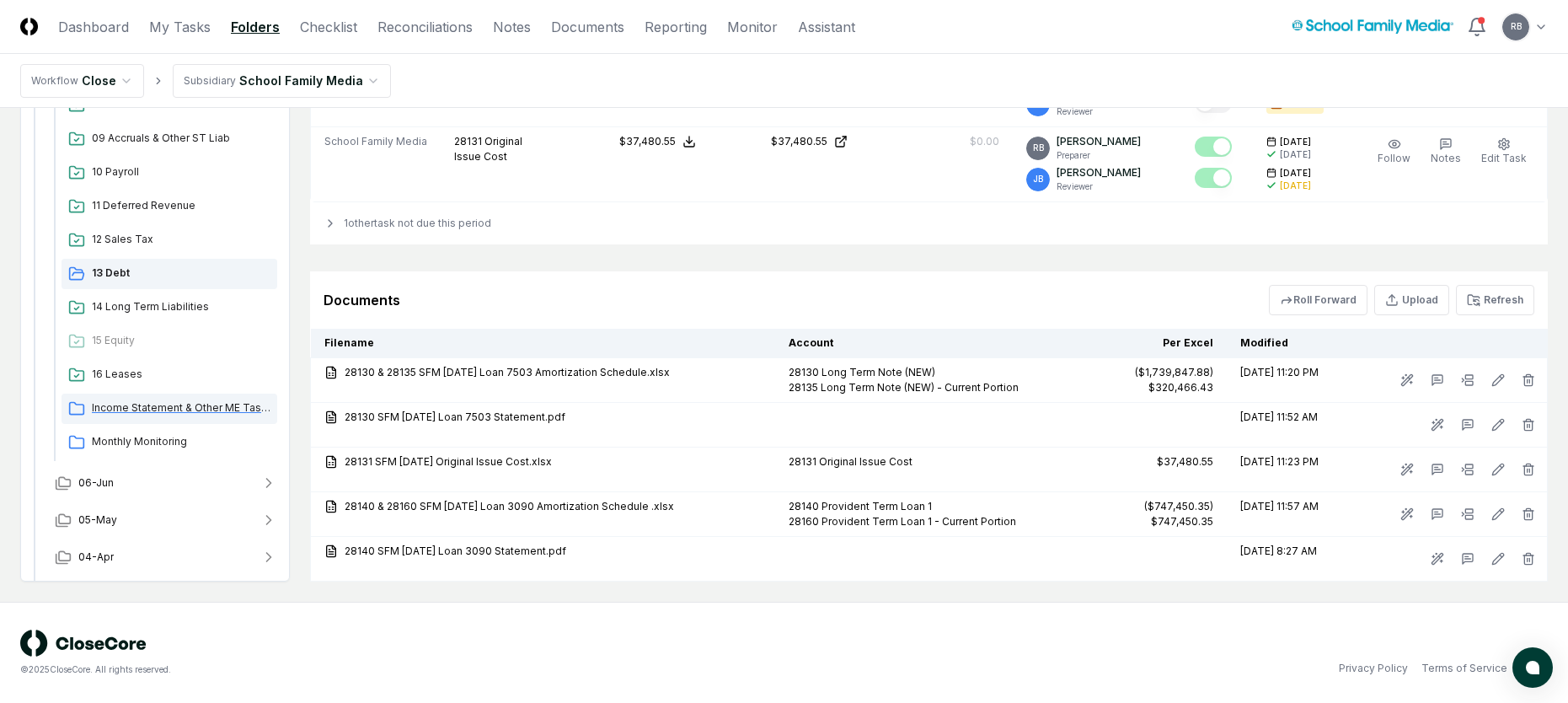
click at [149, 408] on span "Income Statement & Other ME Tasks" at bounding box center [180, 408] width 178 height 15
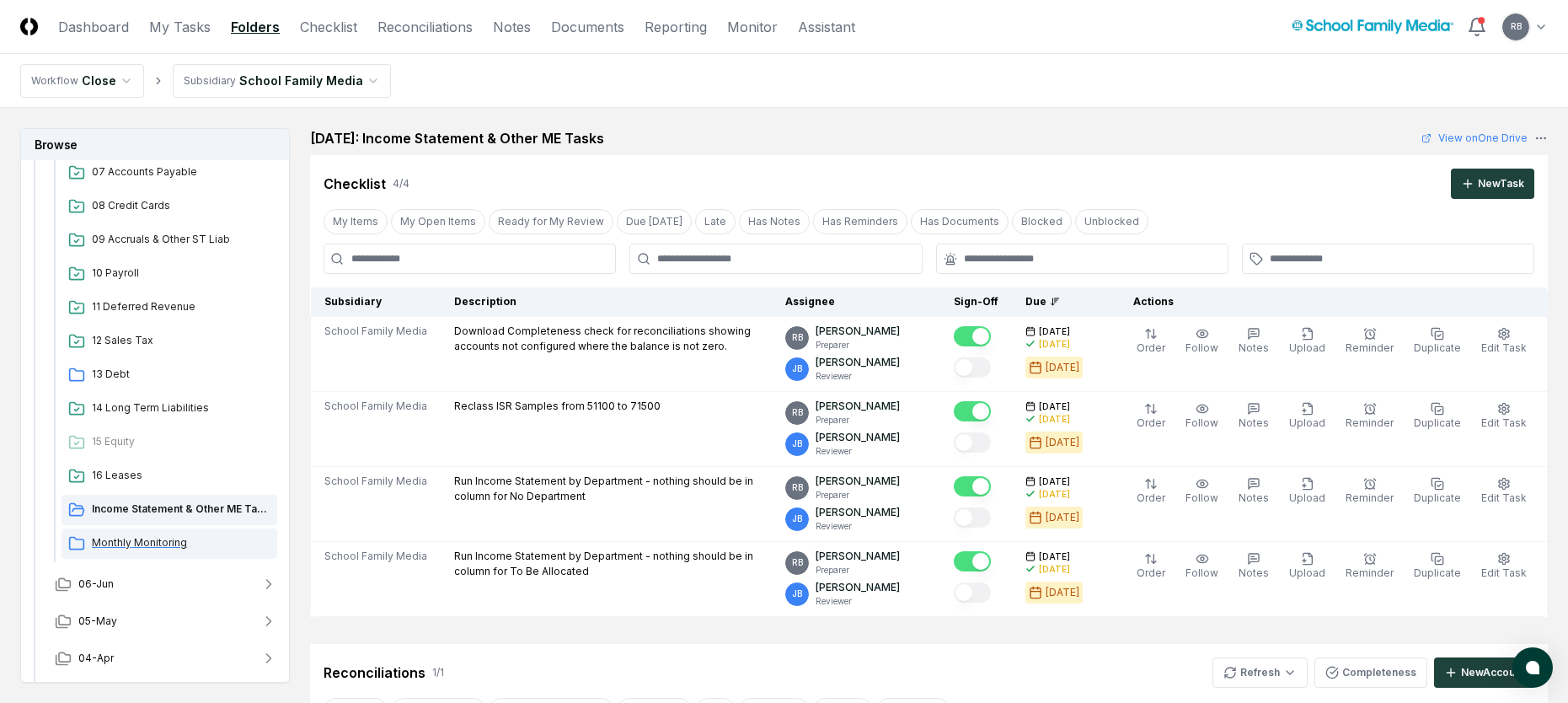
click at [151, 549] on span "Monthly Monitoring" at bounding box center [180, 542] width 178 height 15
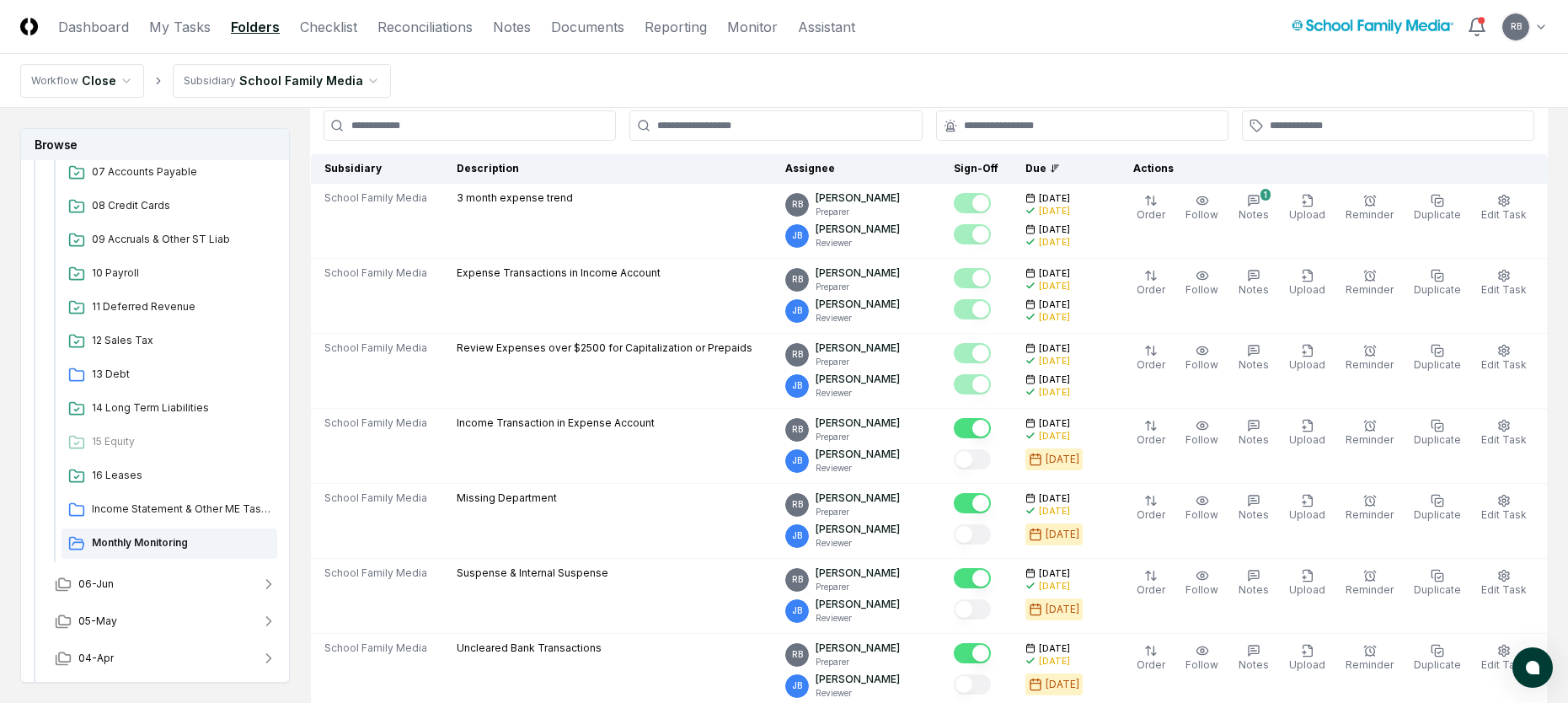
scroll to position [84, 0]
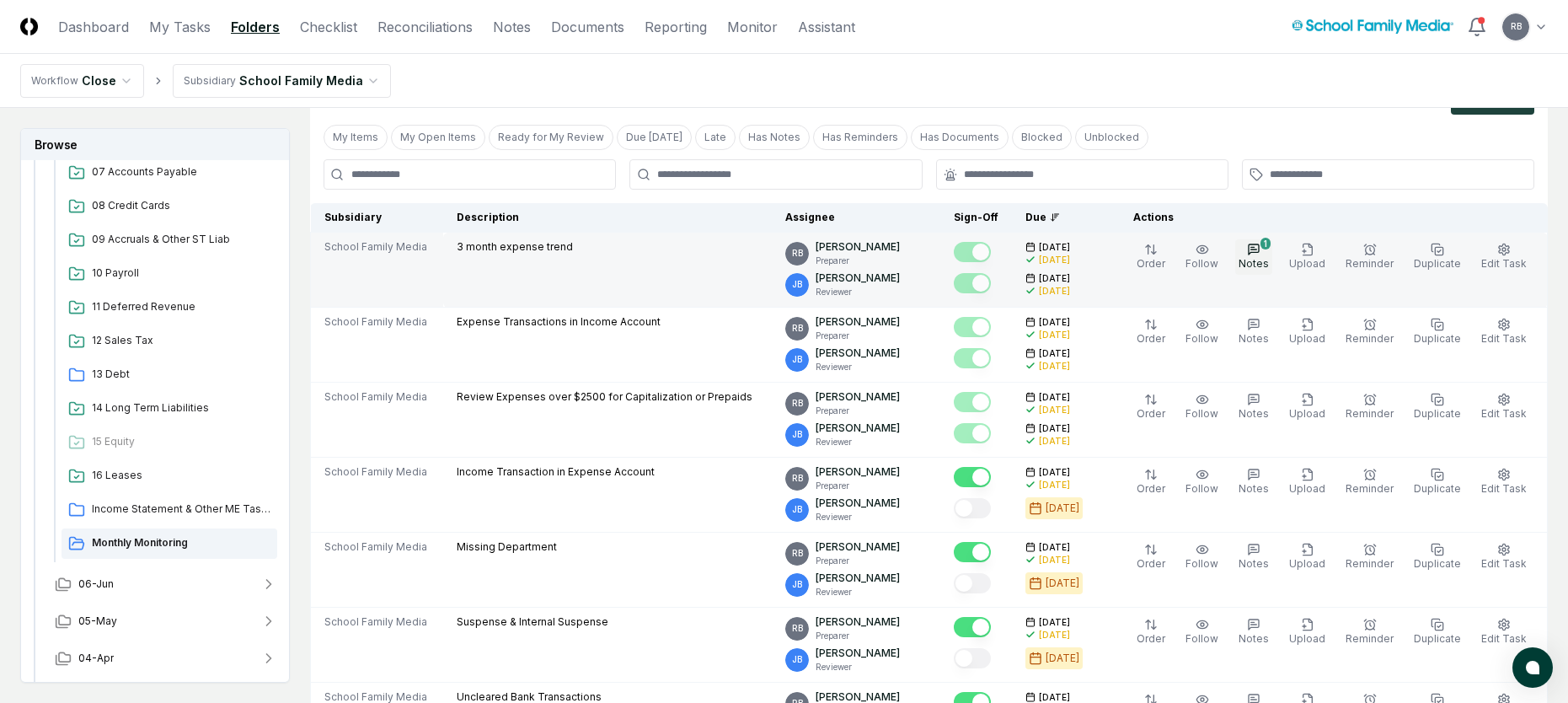
click at [1052, 250] on icon "button" at bounding box center [1253, 249] width 10 height 10
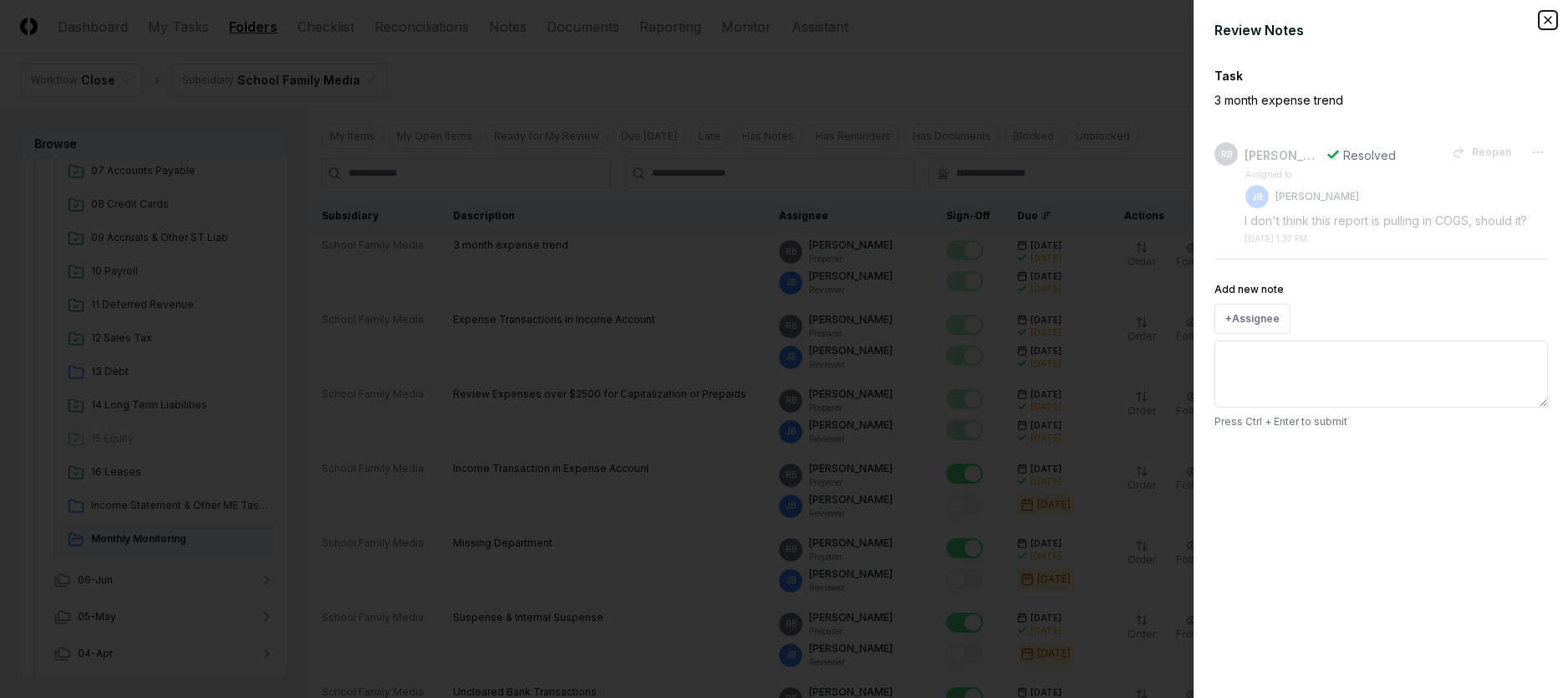
click at [1043, 15] on icon "button" at bounding box center [1548, 20] width 13 height 13
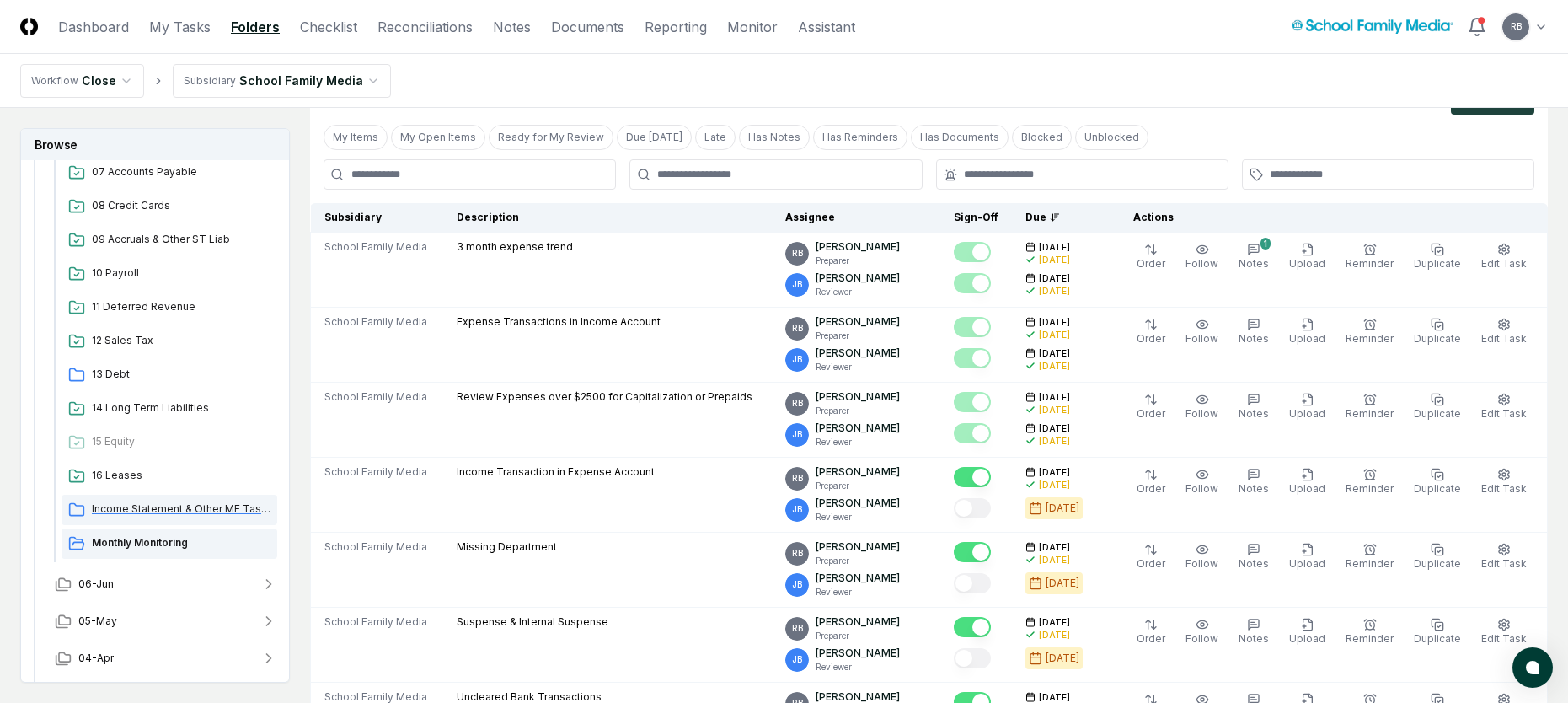
click at [138, 501] on span "Income Statement & Other ME Tasks" at bounding box center [180, 508] width 178 height 15
